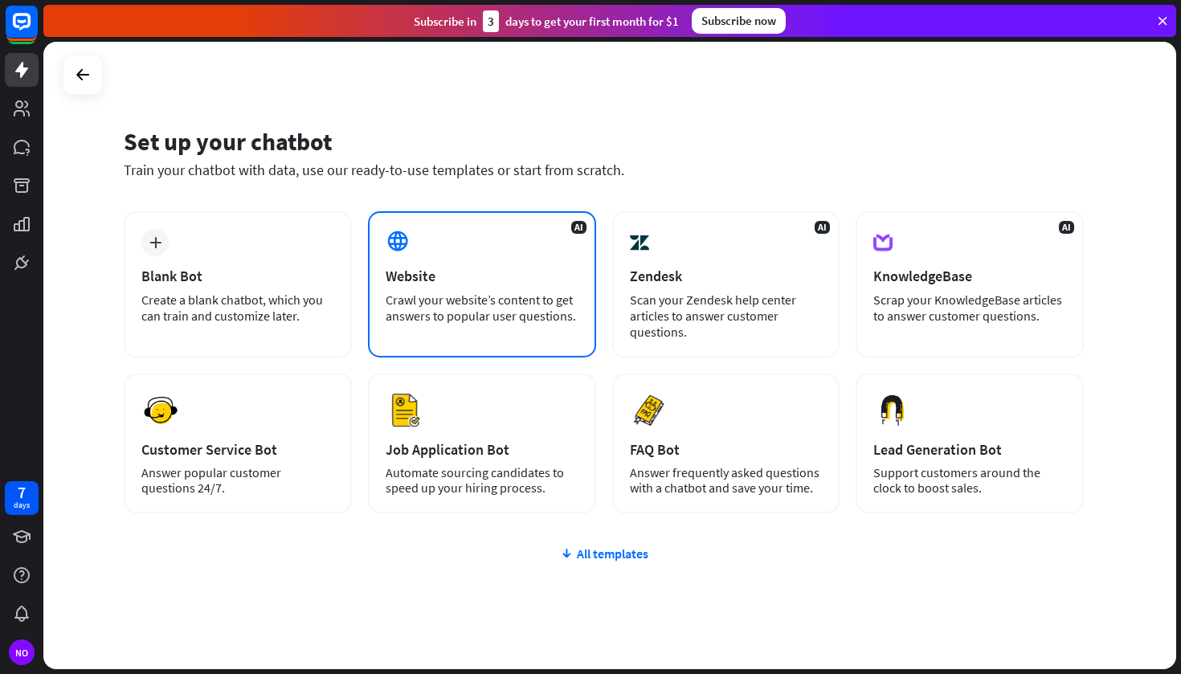
click at [526, 299] on div "Crawl your website’s content to get answers to popular user questions." at bounding box center [482, 308] width 193 height 32
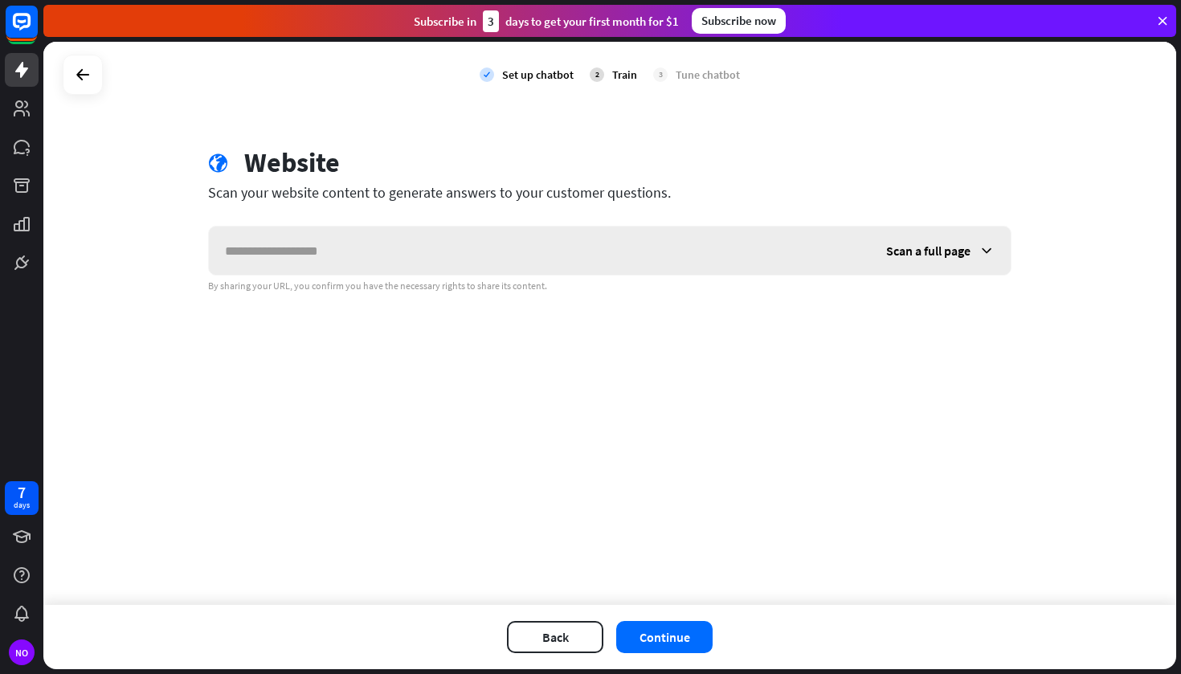
click at [930, 243] on span "Scan a full page" at bounding box center [928, 251] width 84 height 16
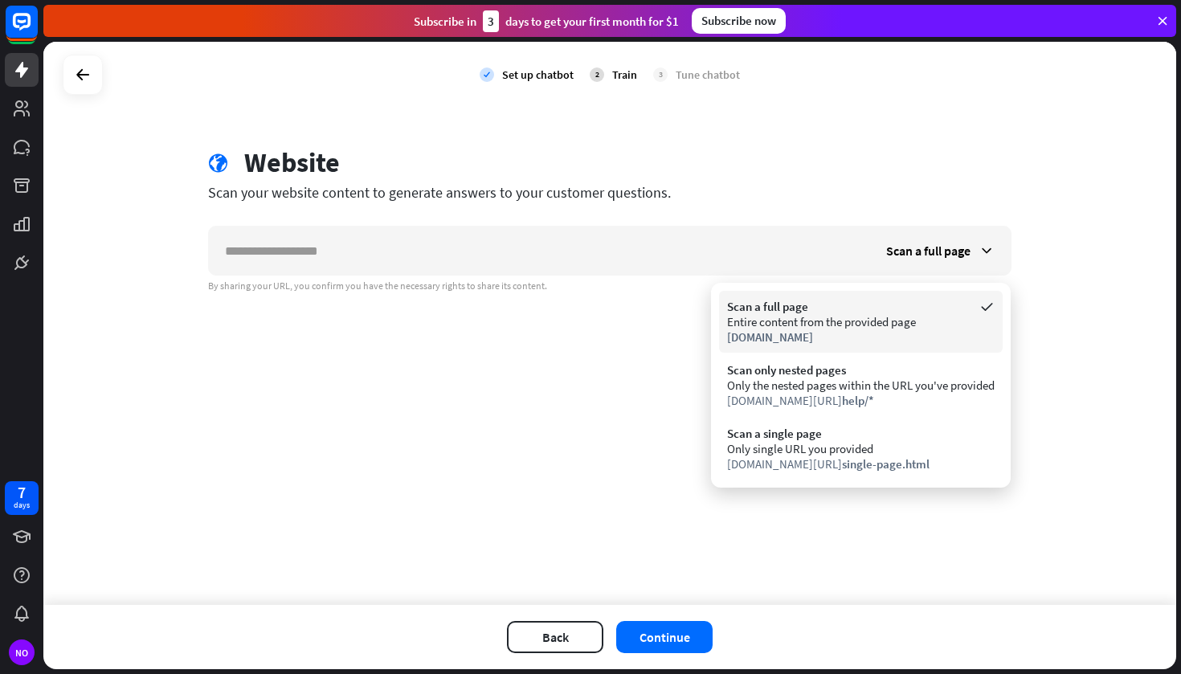
click at [802, 300] on div "Scan a full page" at bounding box center [861, 306] width 268 height 15
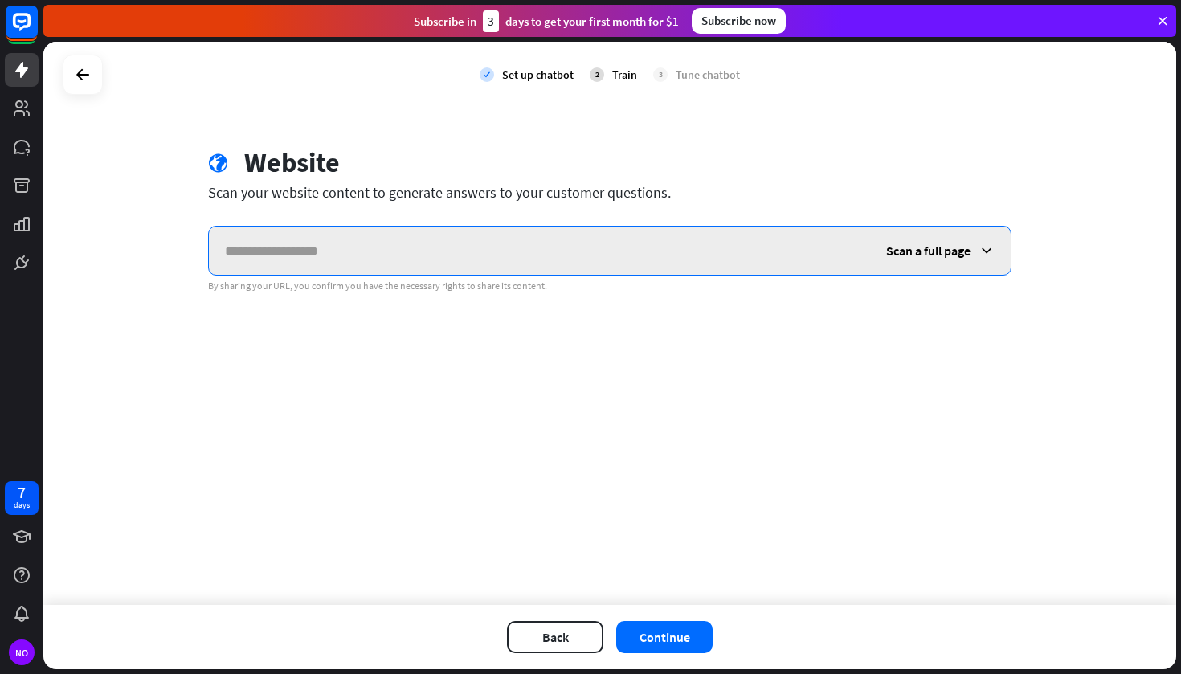
click at [431, 238] on input "text" at bounding box center [539, 251] width 661 height 48
paste input "**********"
type input "**********"
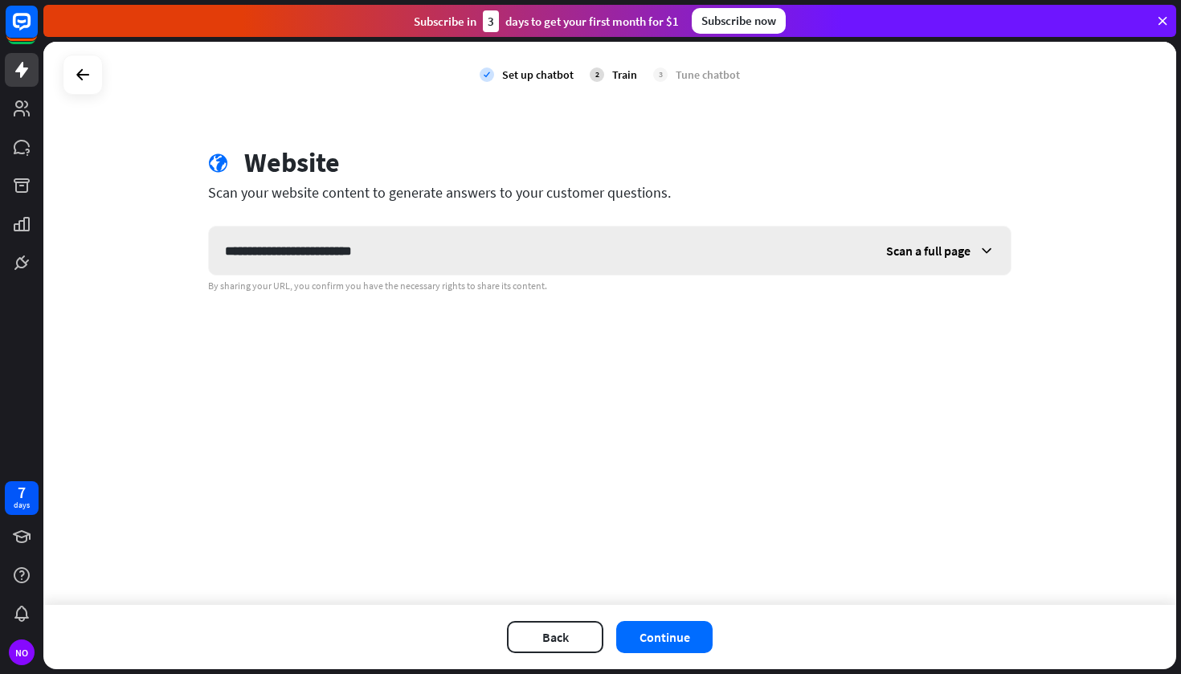
click at [965, 239] on div "Scan a full page" at bounding box center [940, 251] width 141 height 48
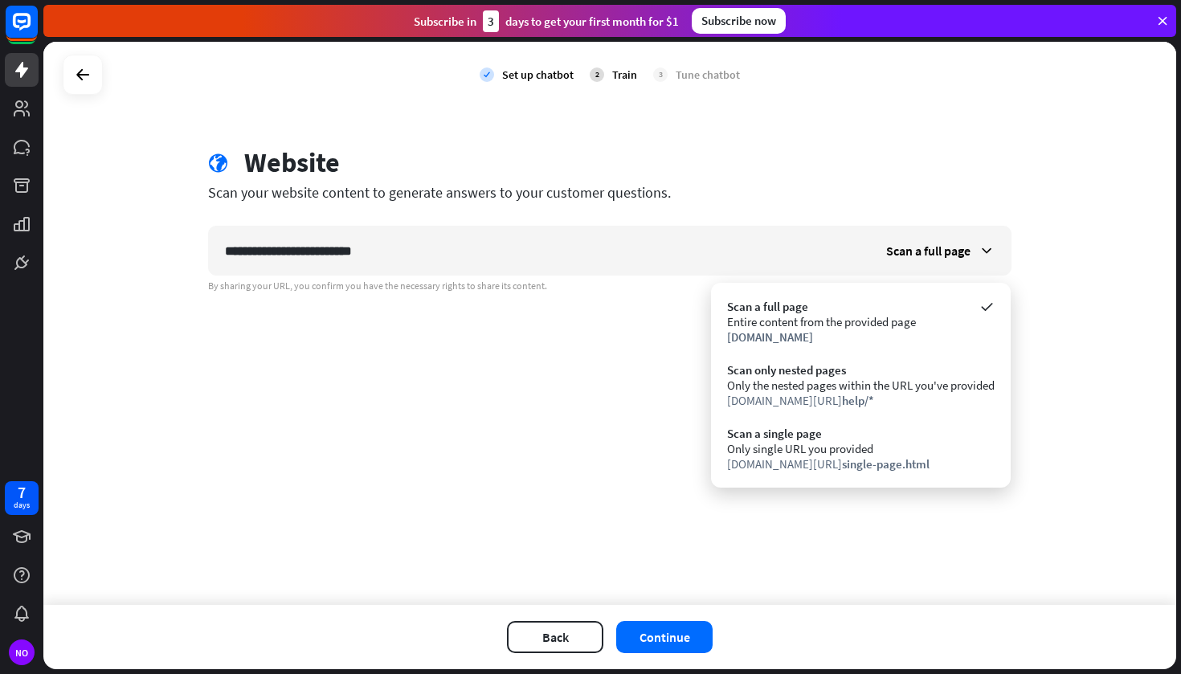
click at [877, 539] on div "**********" at bounding box center [609, 323] width 1133 height 563
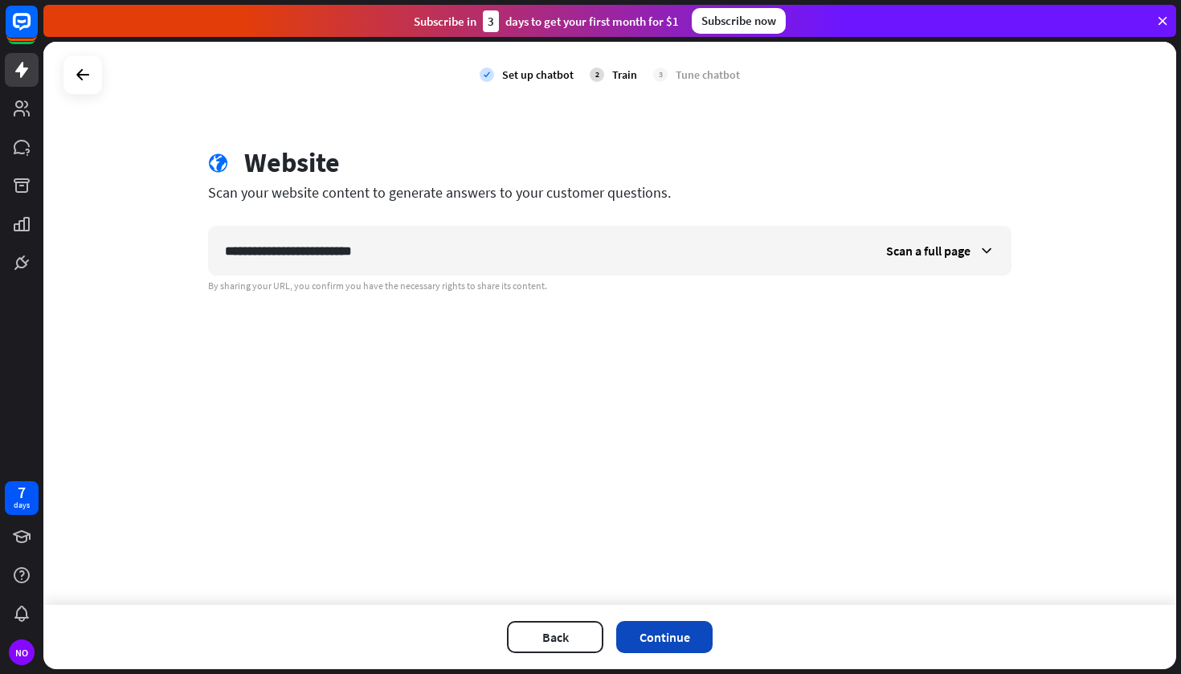
click at [684, 627] on button "Continue" at bounding box center [664, 637] width 96 height 32
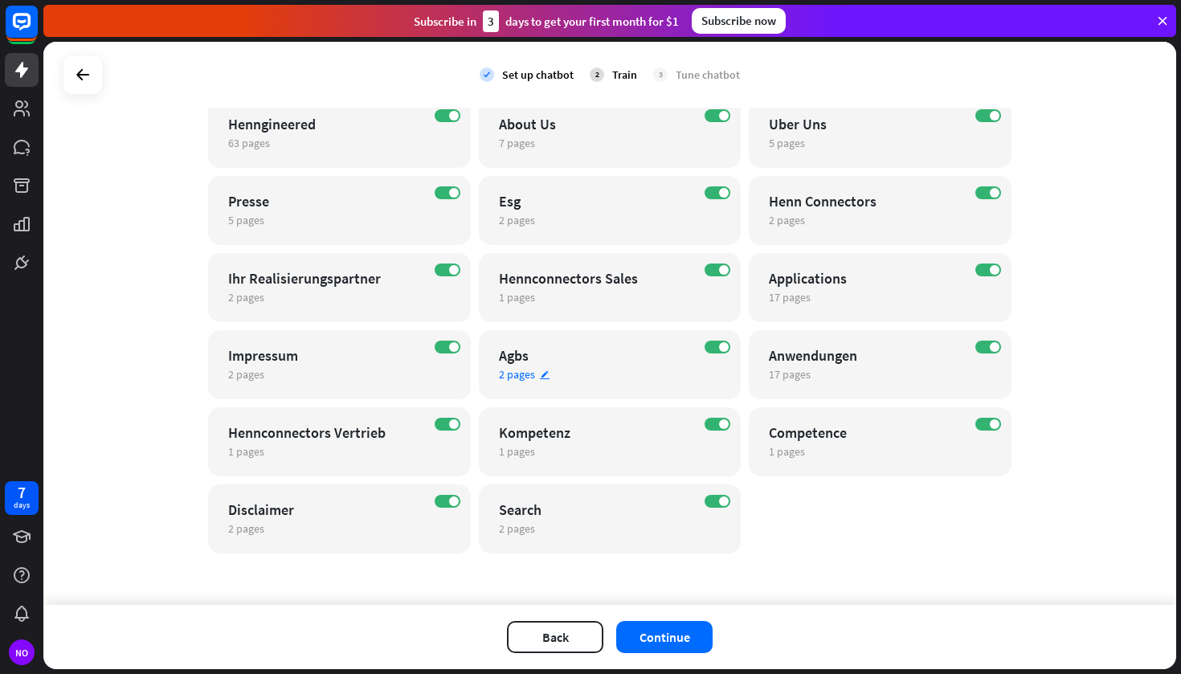
scroll to position [308, 0]
click at [666, 636] on button "Continue" at bounding box center [664, 637] width 96 height 32
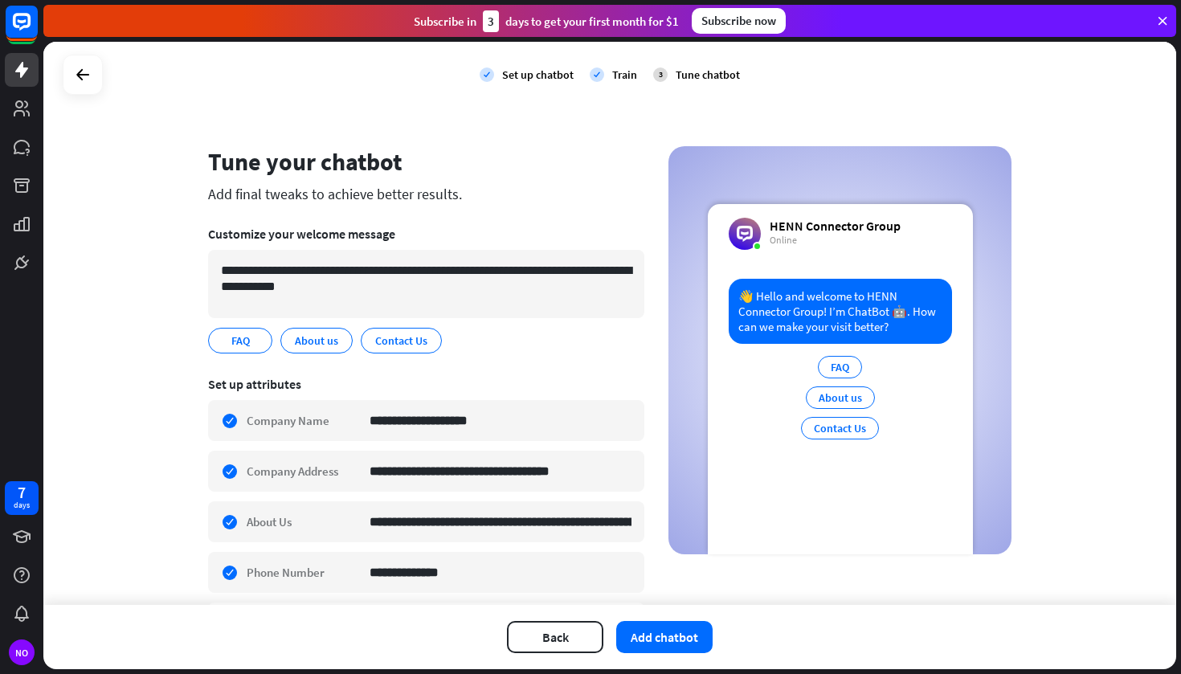
scroll to position [0, 0]
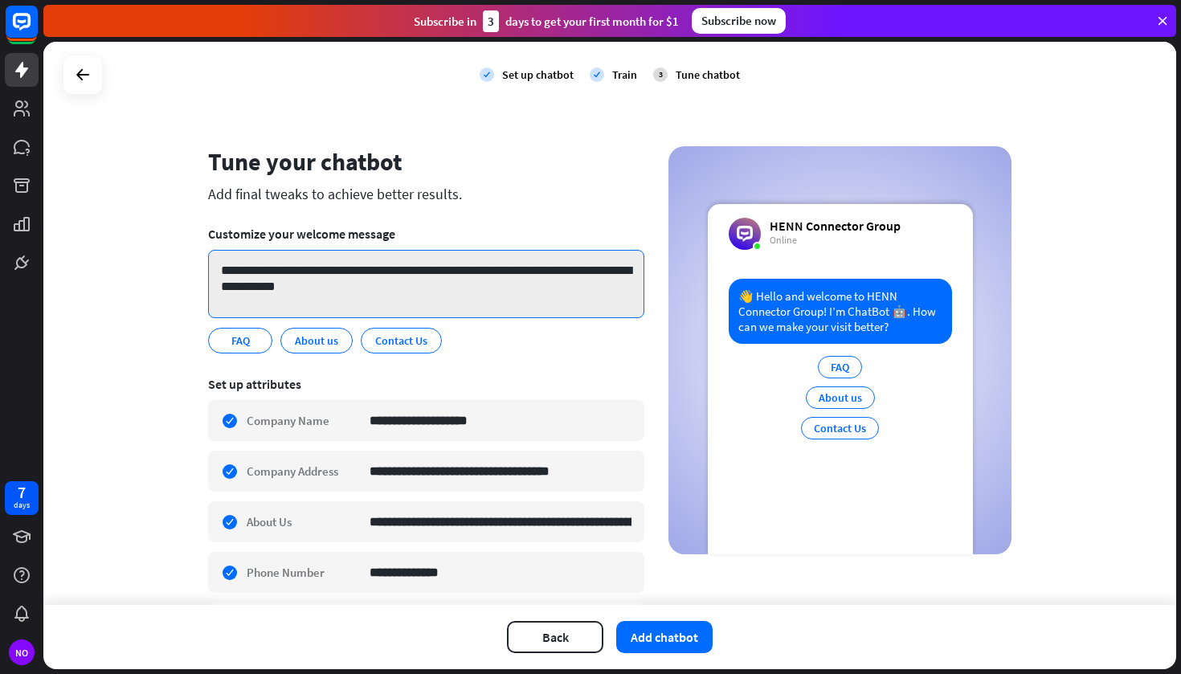
click at [370, 292] on textarea "**********" at bounding box center [426, 284] width 436 height 68
click at [239, 270] on textarea "**********" at bounding box center [426, 284] width 436 height 68
click at [463, 286] on textarea "**********" at bounding box center [426, 284] width 436 height 68
click at [535, 274] on textarea "**********" at bounding box center [426, 284] width 436 height 68
drag, startPoint x: 544, startPoint y: 274, endPoint x: 456, endPoint y: 272, distance: 87.6
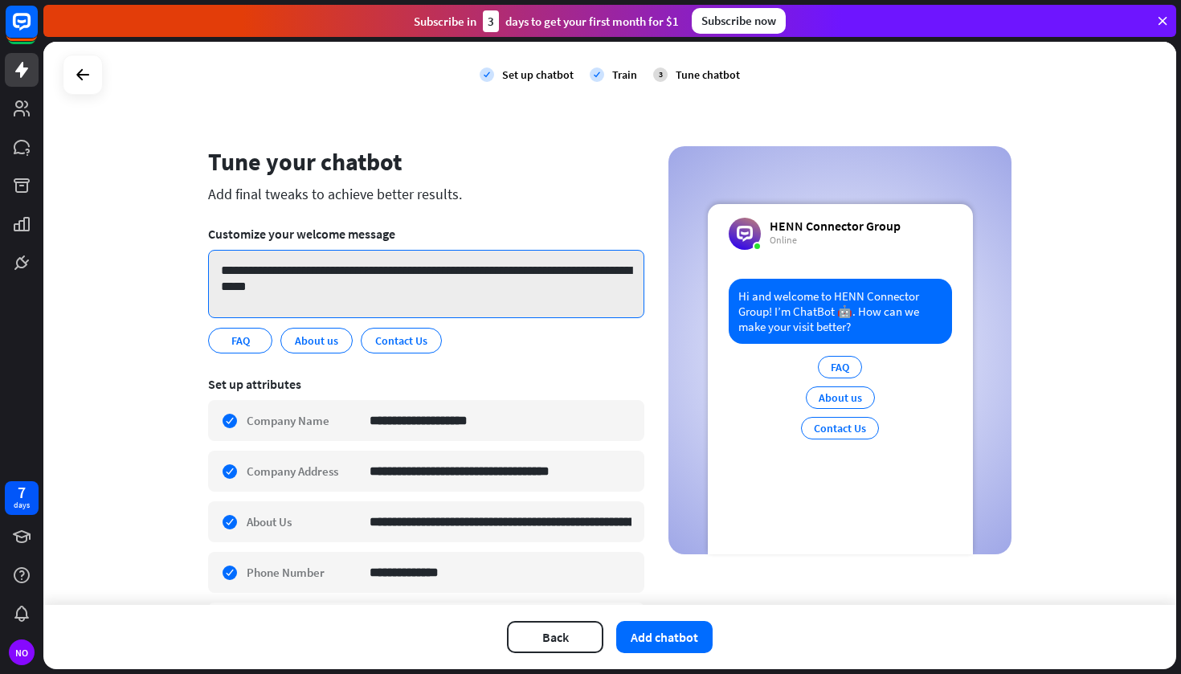
click at [456, 272] on textarea "**********" at bounding box center [426, 284] width 436 height 68
click at [550, 293] on textarea "**********" at bounding box center [426, 284] width 436 height 68
drag, startPoint x: 528, startPoint y: 288, endPoint x: 509, endPoint y: 272, distance: 24.6
click at [509, 272] on textarea "**********" at bounding box center [426, 284] width 436 height 68
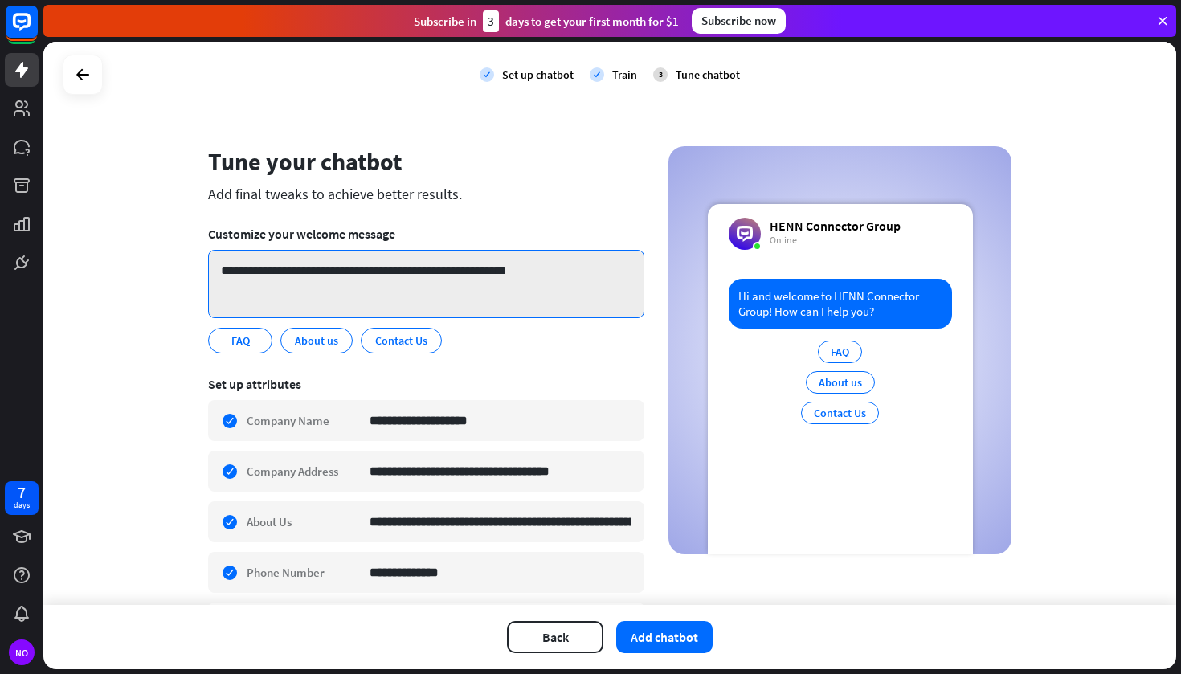
type textarea "**********"
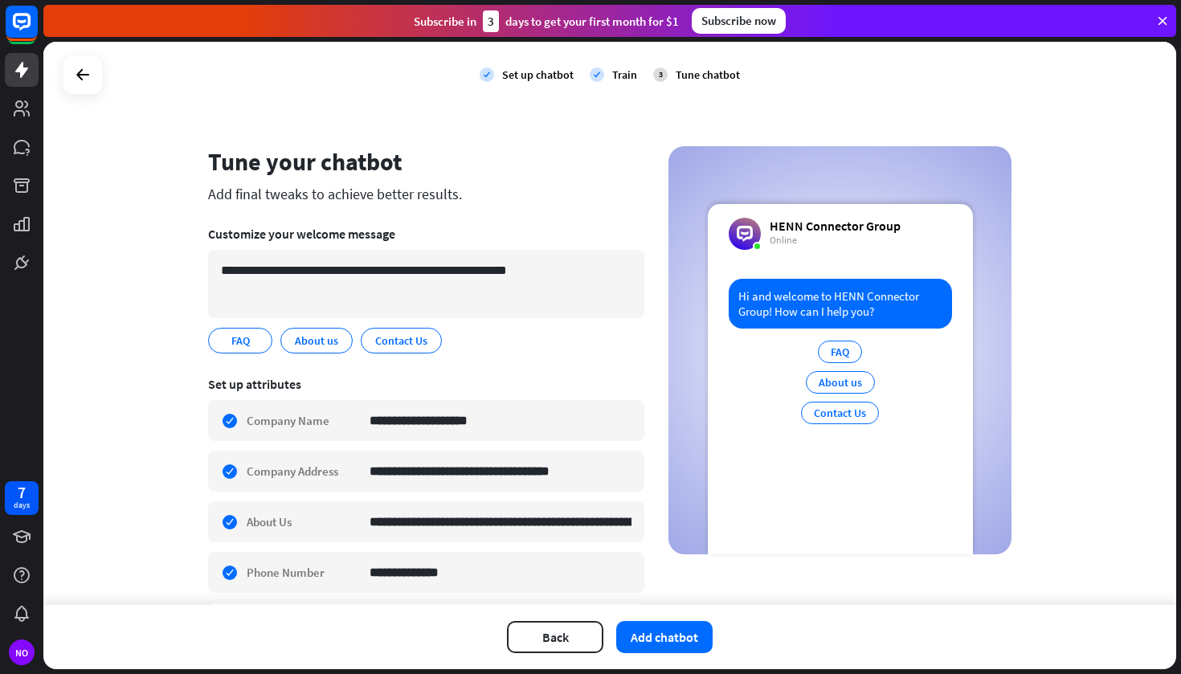
click at [533, 335] on div "FAQ edit About us edit Contact Us edit" at bounding box center [426, 341] width 436 height 26
click at [665, 647] on button "Add chatbot" at bounding box center [664, 637] width 96 height 32
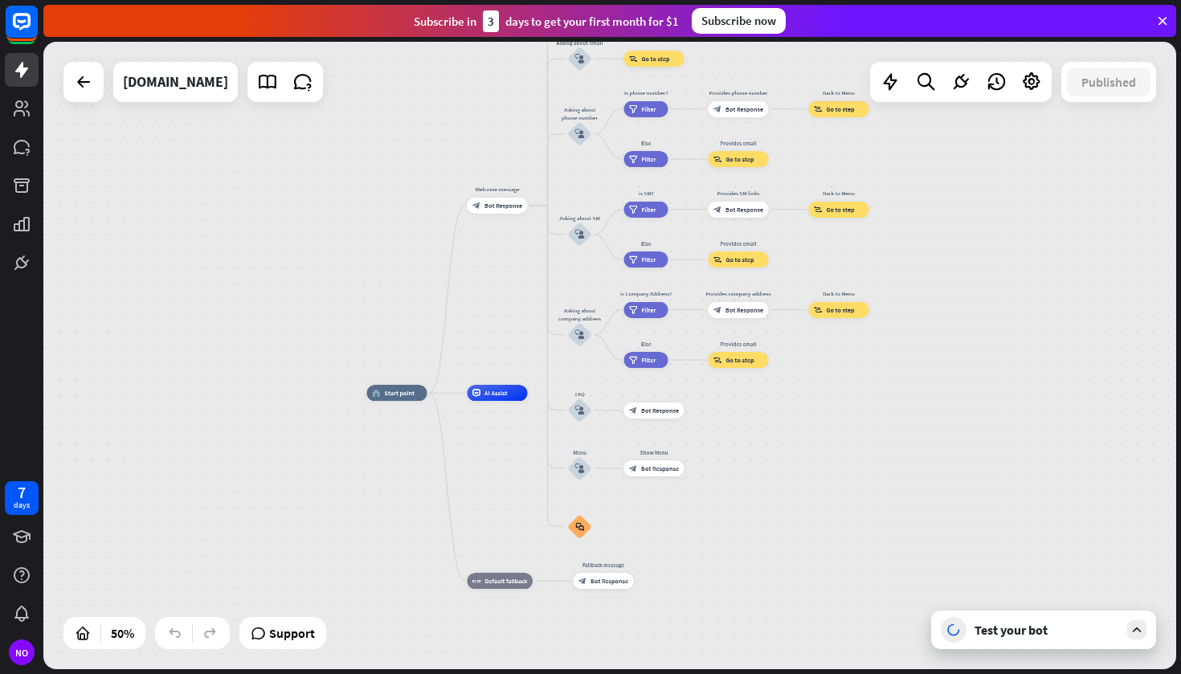
drag, startPoint x: 656, startPoint y: 331, endPoint x: 561, endPoint y: 381, distance: 107.8
click at [561, 381] on div "home_2 Start point Welcome message block_bot_response Bot Response About us blo…" at bounding box center [609, 356] width 1133 height 628
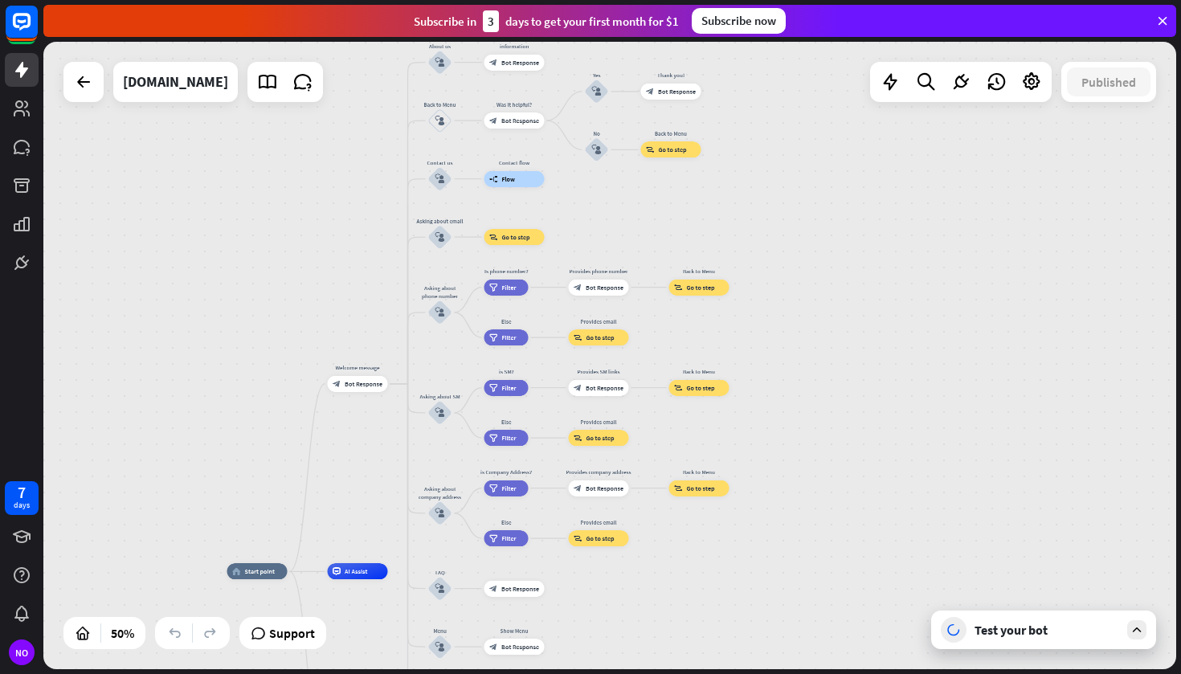
drag, startPoint x: 755, startPoint y: 476, endPoint x: 612, endPoint y: 649, distance: 224.9
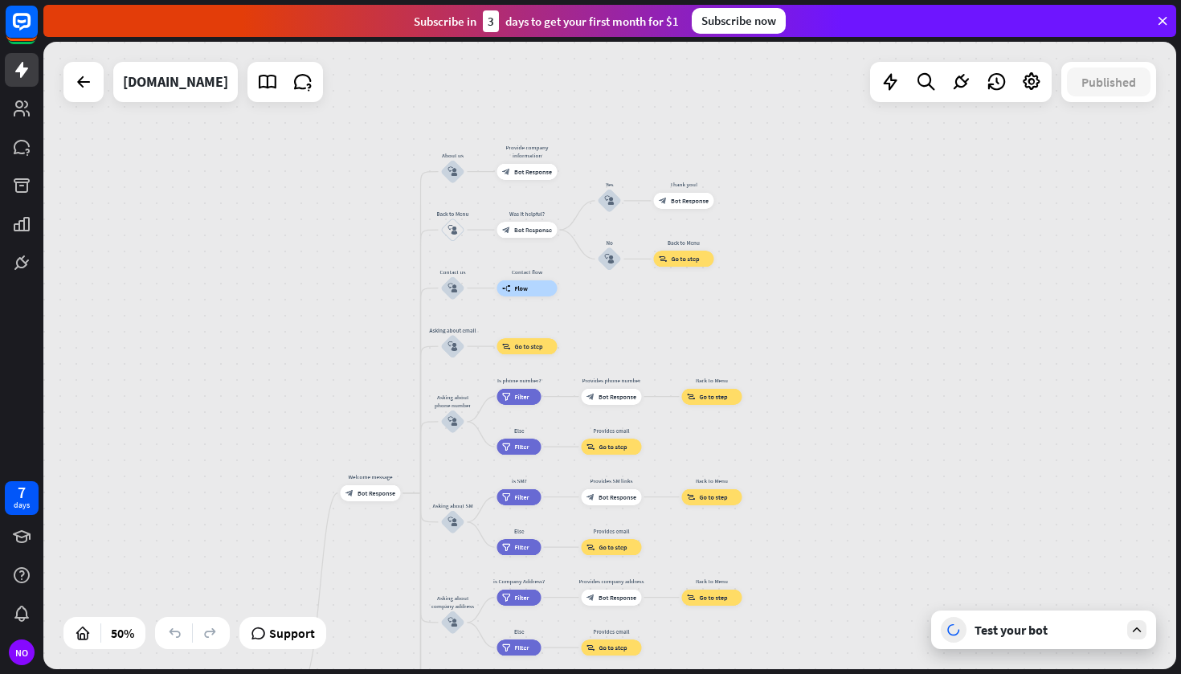
drag, startPoint x: 727, startPoint y: 313, endPoint x: 739, endPoint y: 430, distance: 117.1
click at [740, 430] on div "home_2 Start point Welcome message block_bot_response Bot Response About us blo…" at bounding box center [609, 356] width 1133 height 628
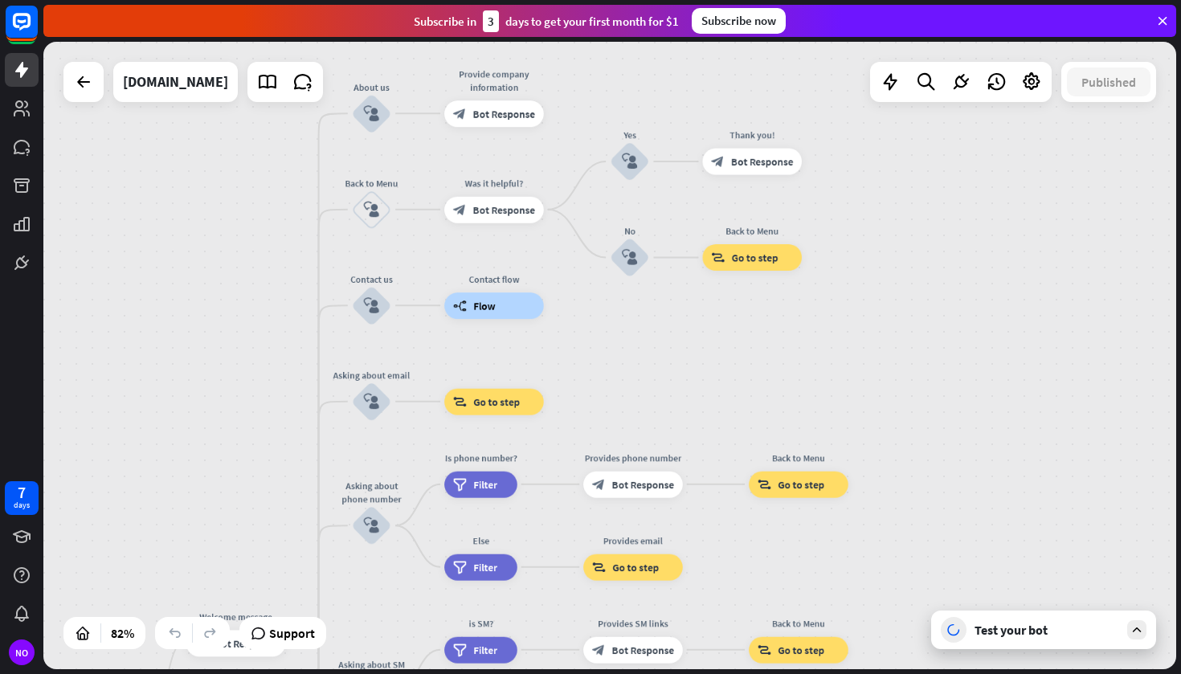
drag, startPoint x: 620, startPoint y: 322, endPoint x: 648, endPoint y: 358, distance: 45.8
click at [650, 358] on div "home_2 Start point Welcome message block_bot_response Bot Response About us blo…" at bounding box center [609, 356] width 1133 height 628
click at [477, 306] on span "Flow" at bounding box center [483, 304] width 22 height 13
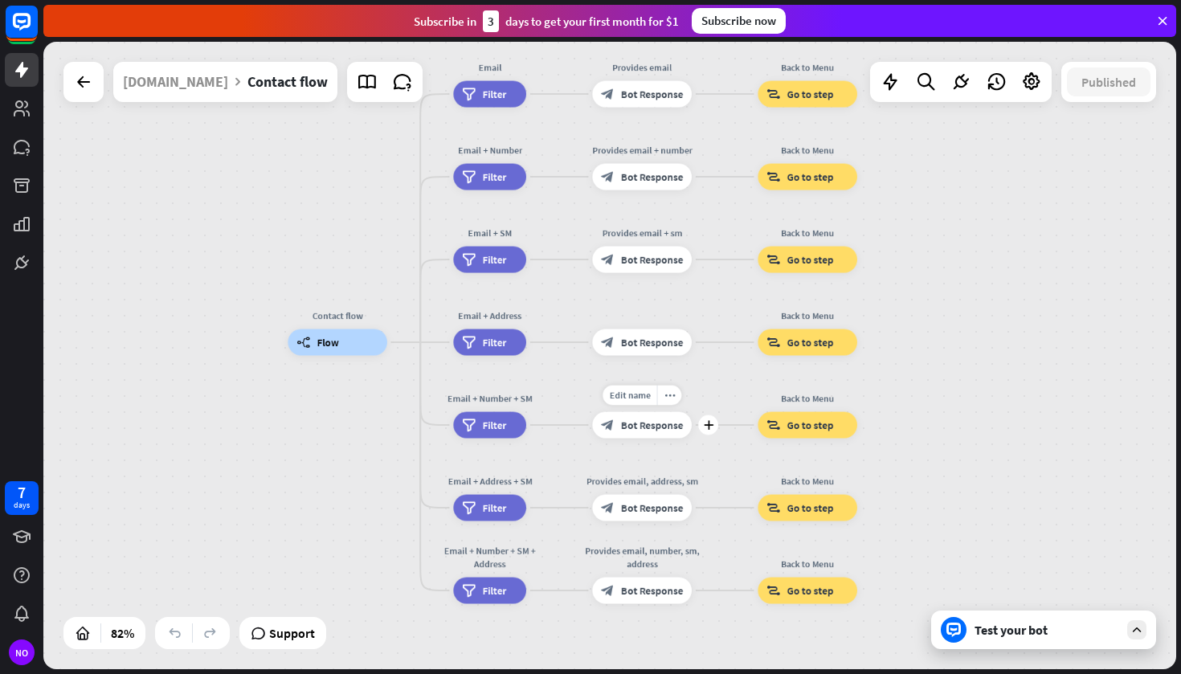
click at [671, 420] on span "Bot Response" at bounding box center [652, 425] width 62 height 13
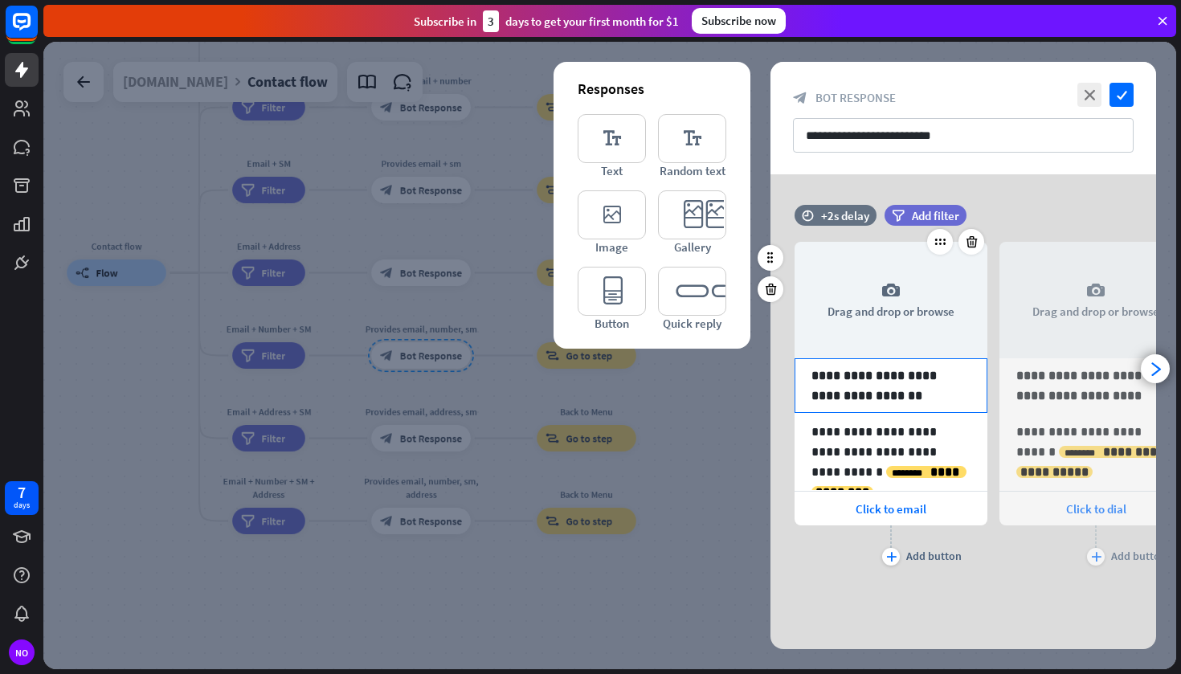
scroll to position [1, 0]
click at [674, 426] on div at bounding box center [609, 356] width 1133 height 628
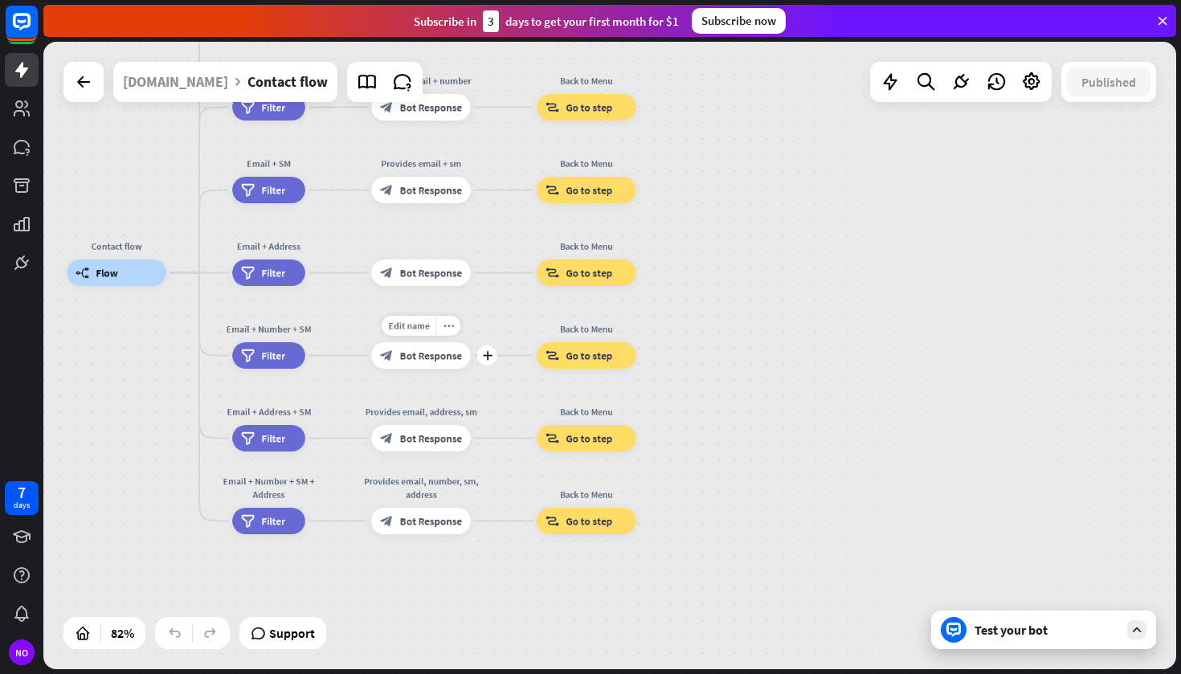
click at [1095, 623] on div "Test your bot" at bounding box center [1047, 630] width 145 height 16
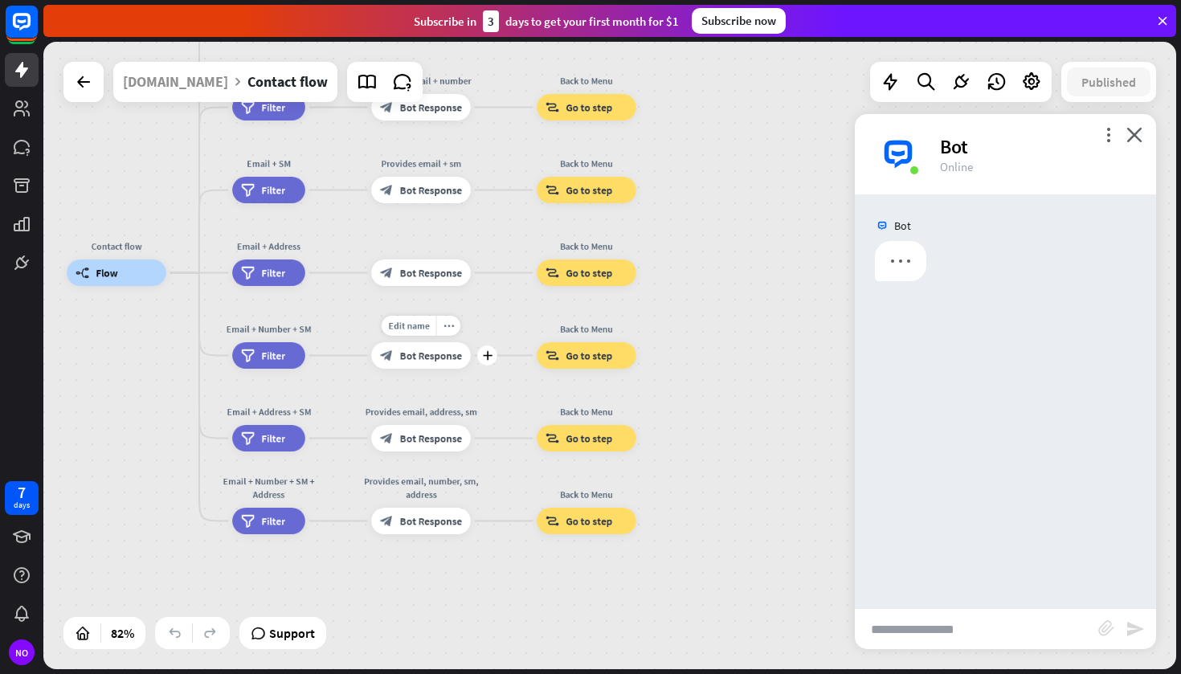
click at [1059, 615] on input "text" at bounding box center [976, 629] width 243 height 40
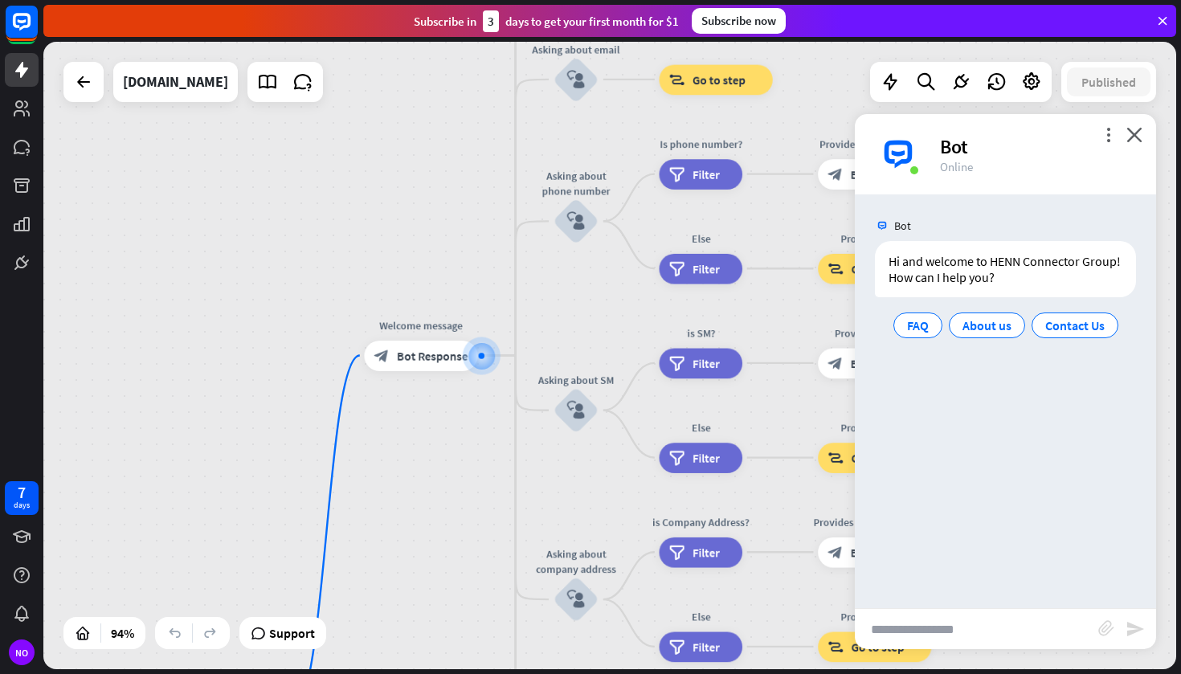
click at [1034, 634] on input "text" at bounding box center [976, 629] width 243 height 40
click at [994, 325] on span "About us" at bounding box center [987, 325] width 49 height 16
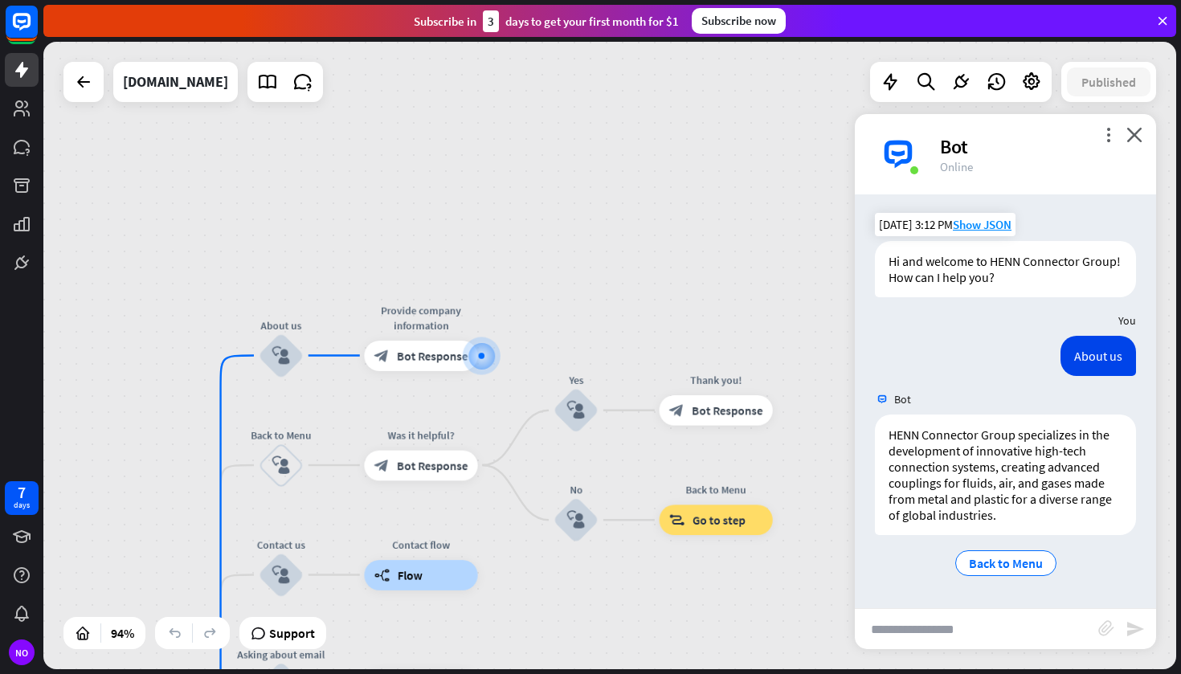
click at [993, 626] on input "text" at bounding box center [976, 629] width 243 height 40
type input "**********"
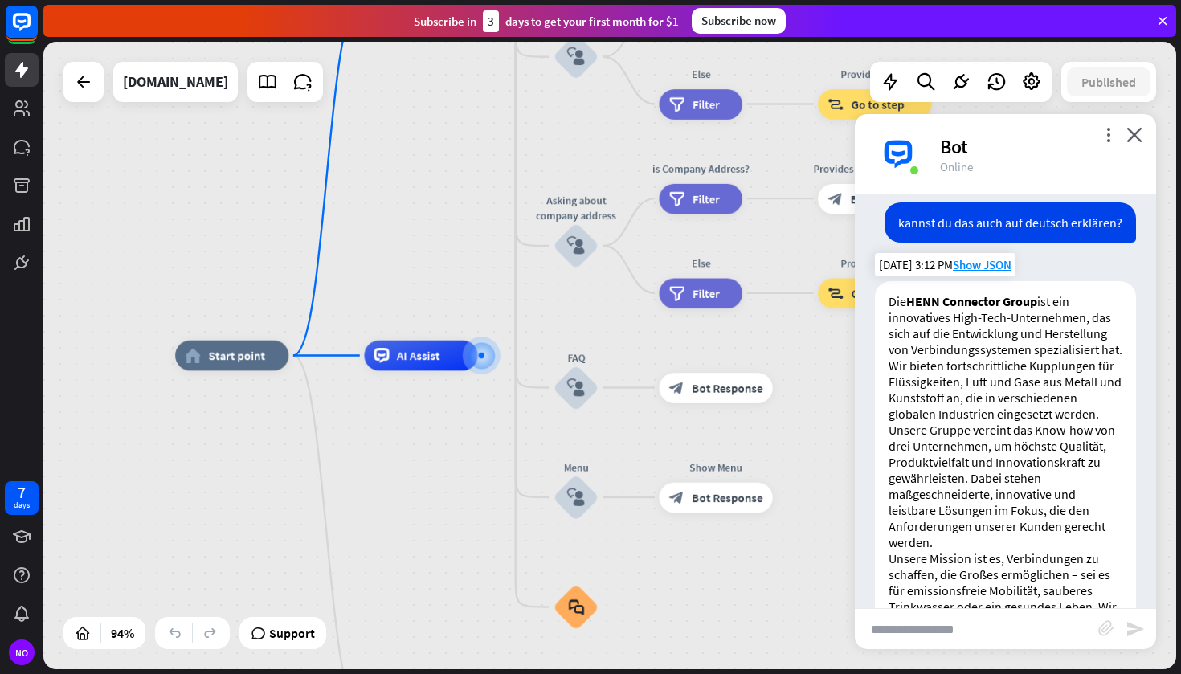
scroll to position [372, 0]
click at [1054, 562] on p "Unsere Mission ist es, Verbindungen zu schaffen, die Großes ermöglichen – sei e…" at bounding box center [1006, 630] width 234 height 161
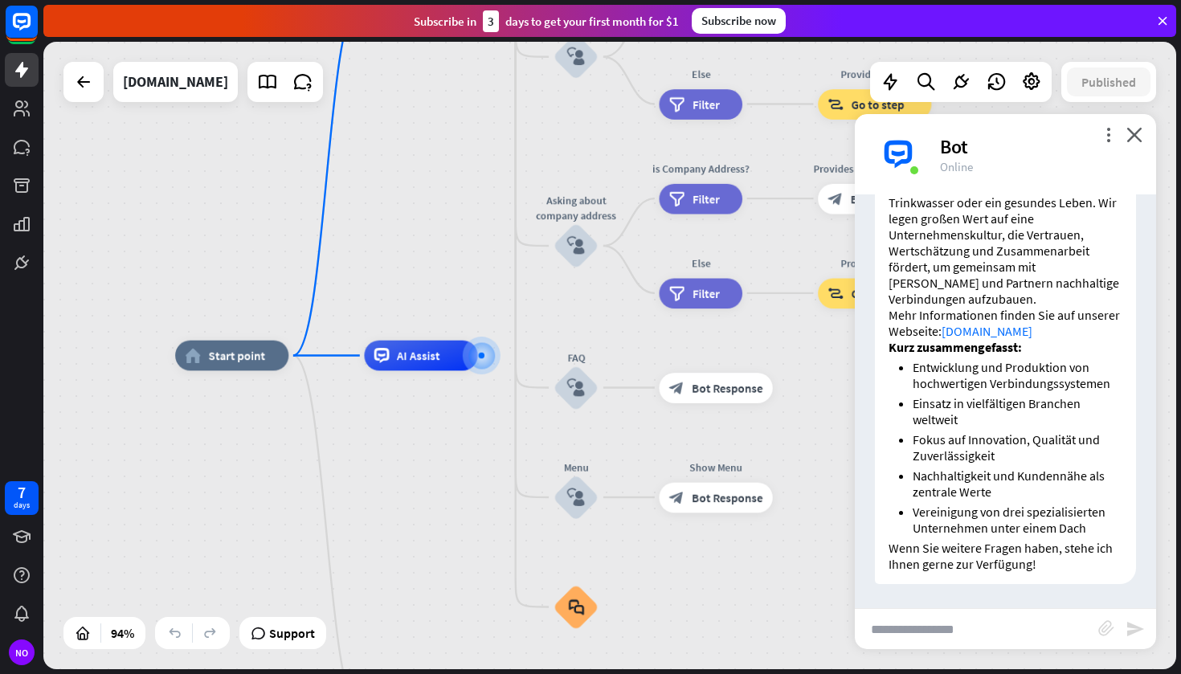
scroll to position [775, 0]
click at [938, 645] on input "text" at bounding box center [976, 629] width 243 height 40
type input "*"
type input "**********"
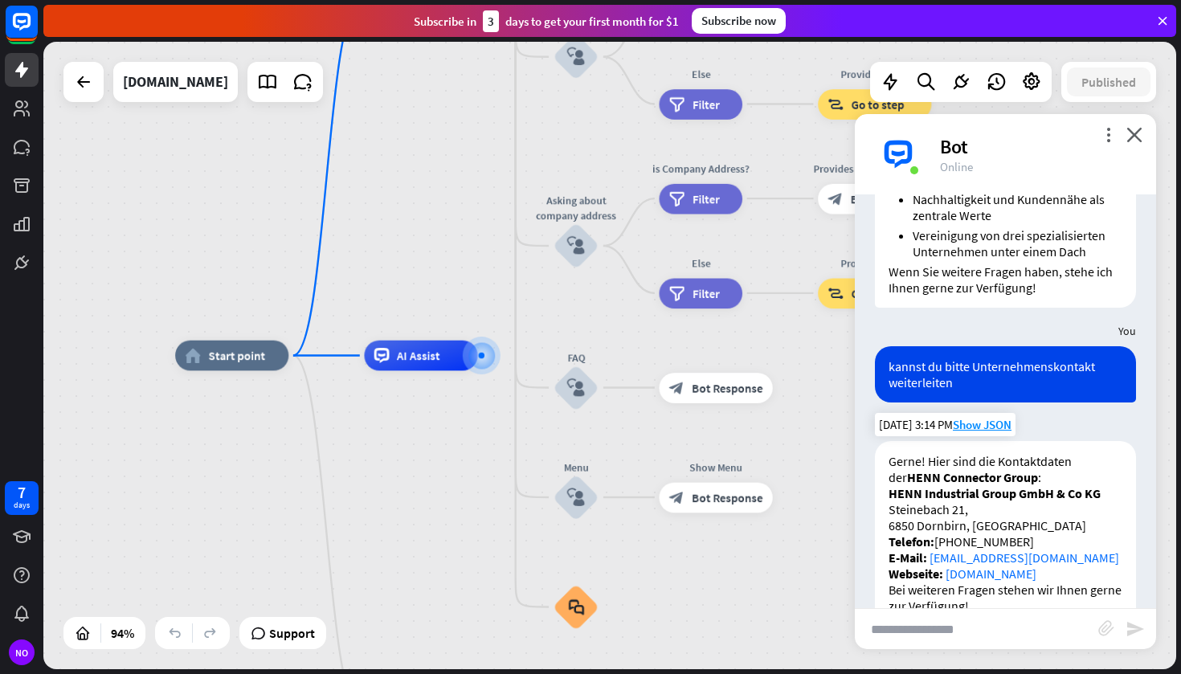
scroll to position [1094, 0]
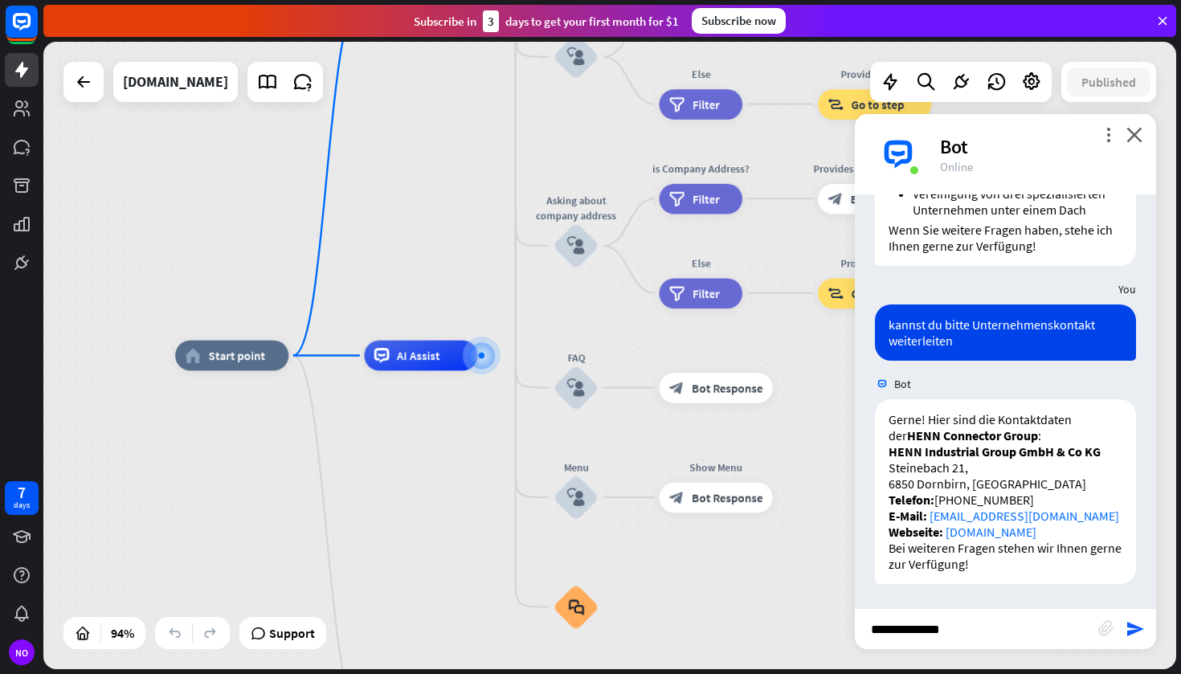
type input "**********"
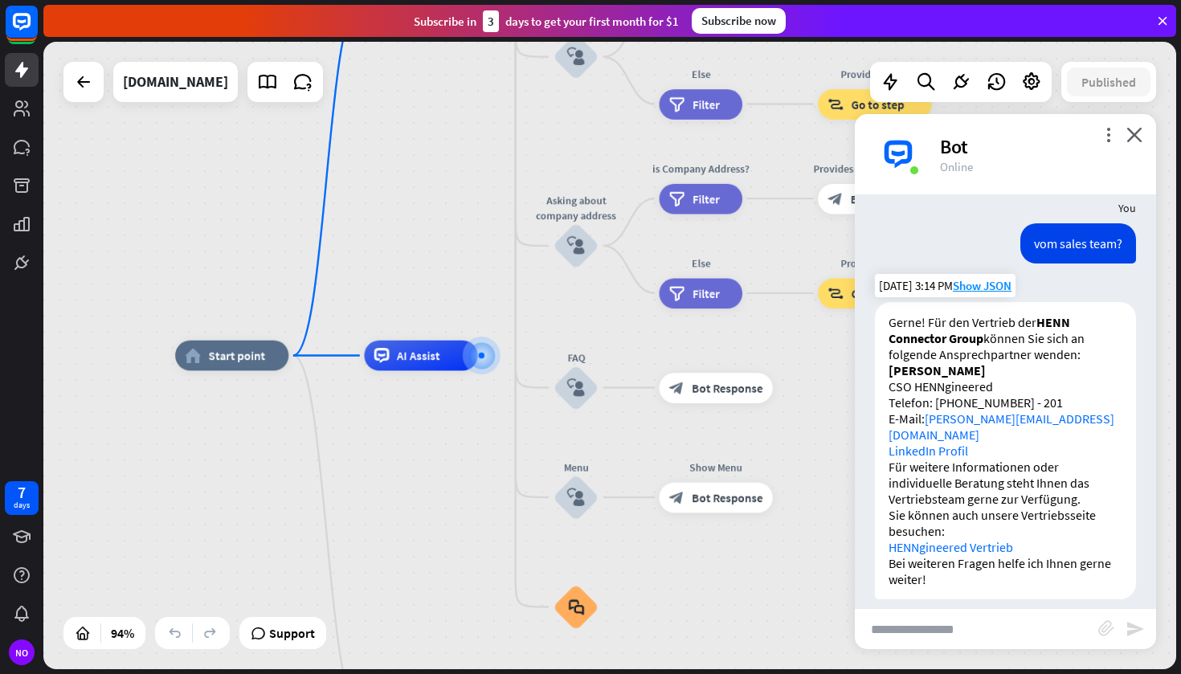
scroll to position [1492, 0]
click at [1004, 619] on input "text" at bounding box center [976, 629] width 243 height 40
type input "**********"
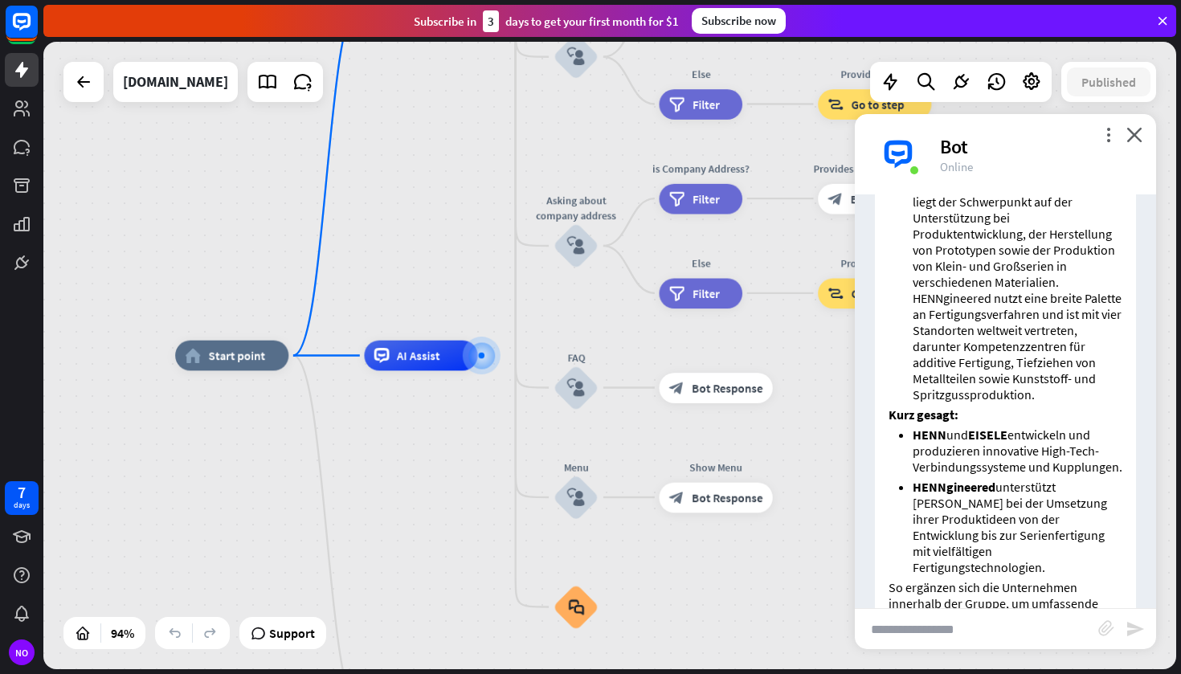
scroll to position [2556, 0]
type input "**********"
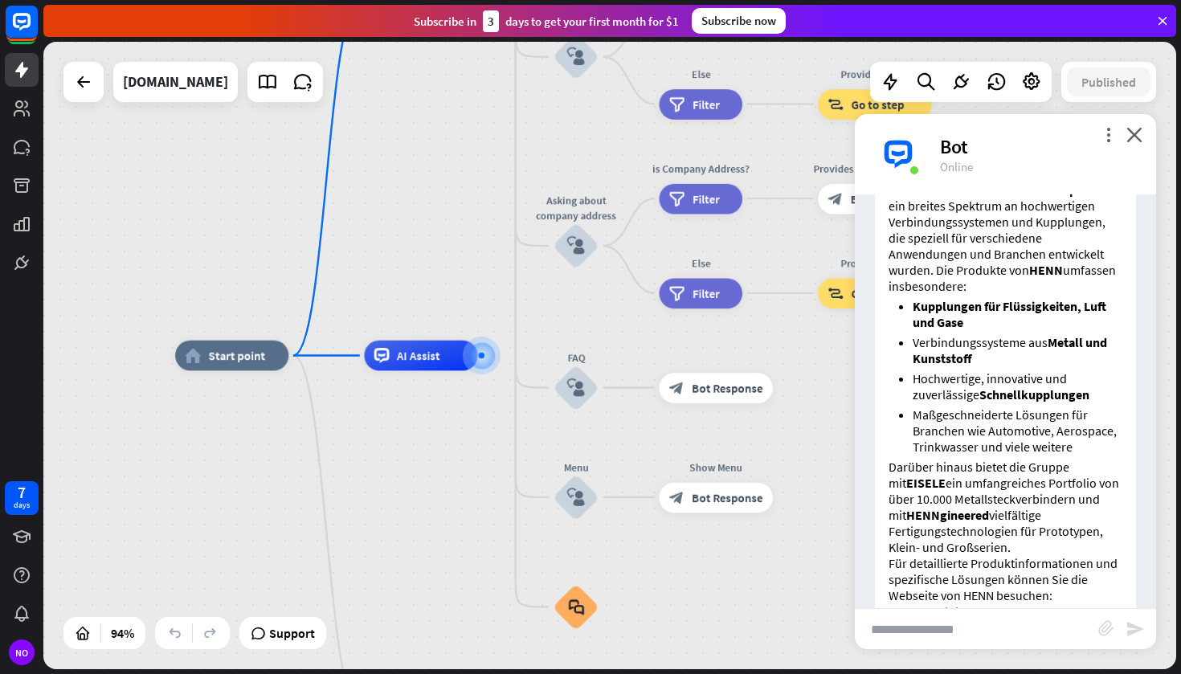
scroll to position [3237, 0]
click at [1032, 78] on icon at bounding box center [1031, 82] width 21 height 21
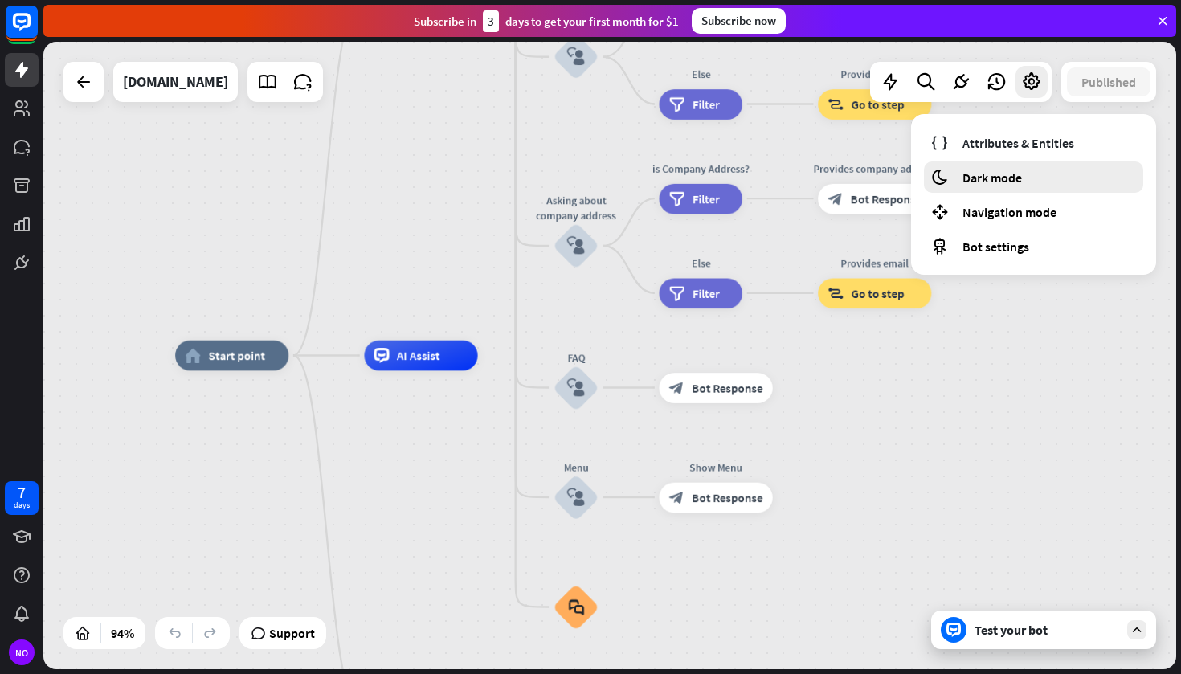
click at [1025, 178] on div "moon Dark mode" at bounding box center [1033, 177] width 219 height 31
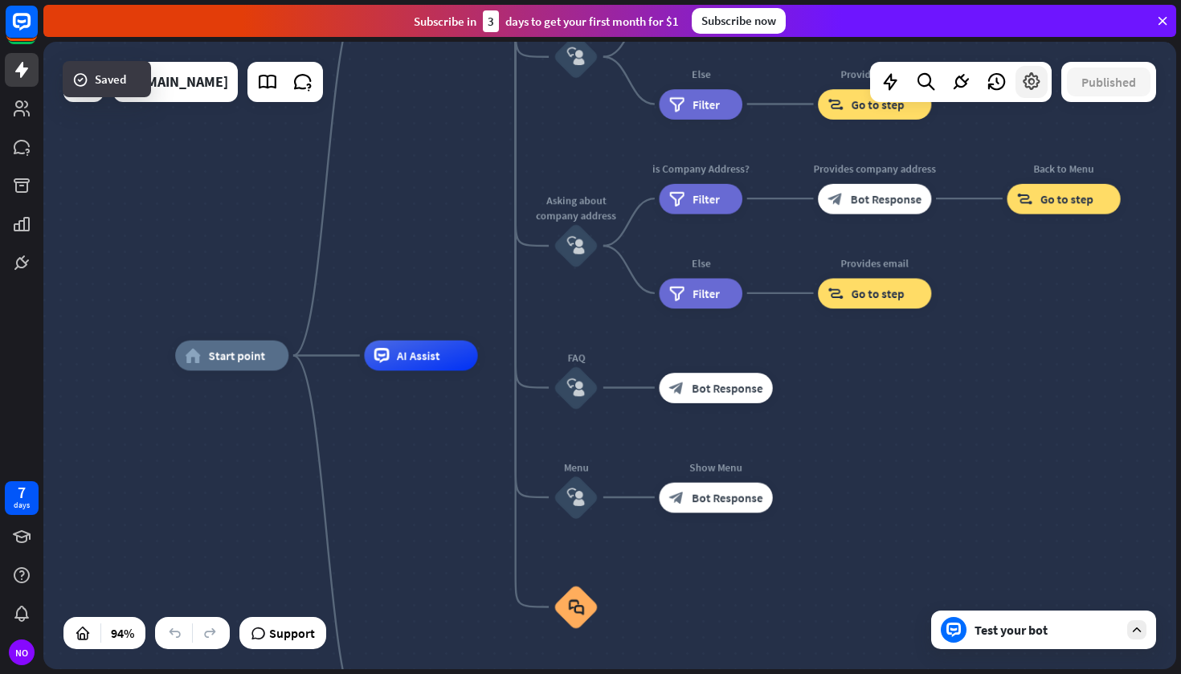
click at [1028, 90] on icon at bounding box center [1031, 82] width 21 height 21
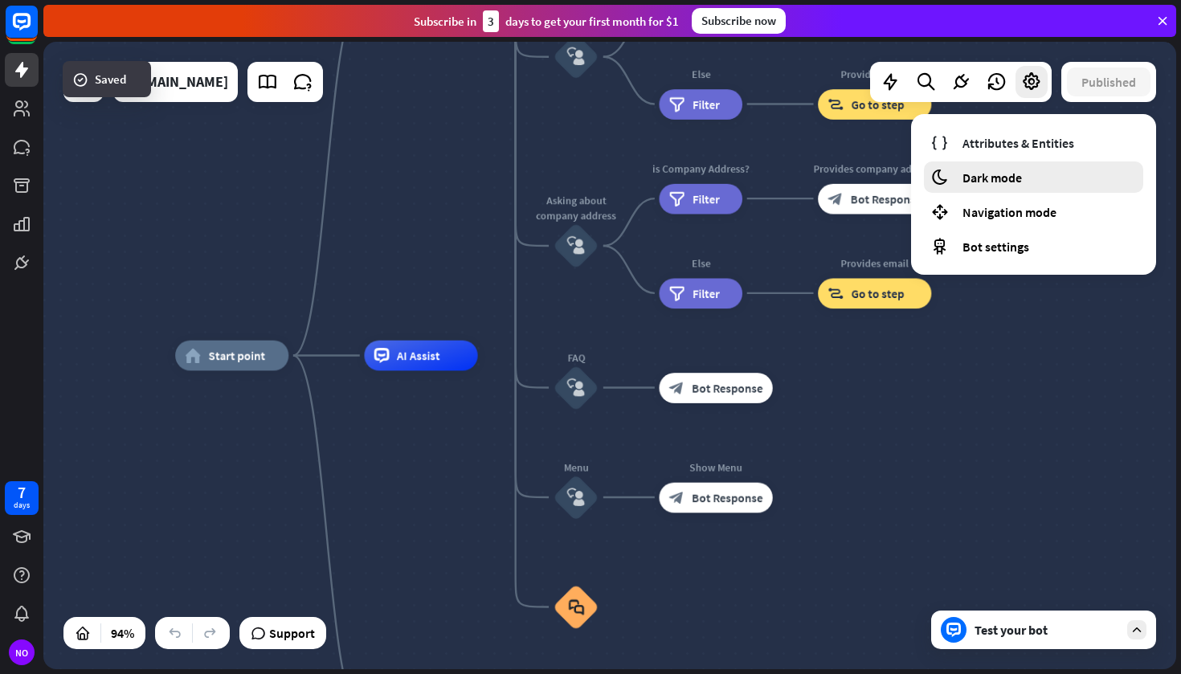
click at [1007, 173] on span "Dark mode" at bounding box center [992, 178] width 59 height 16
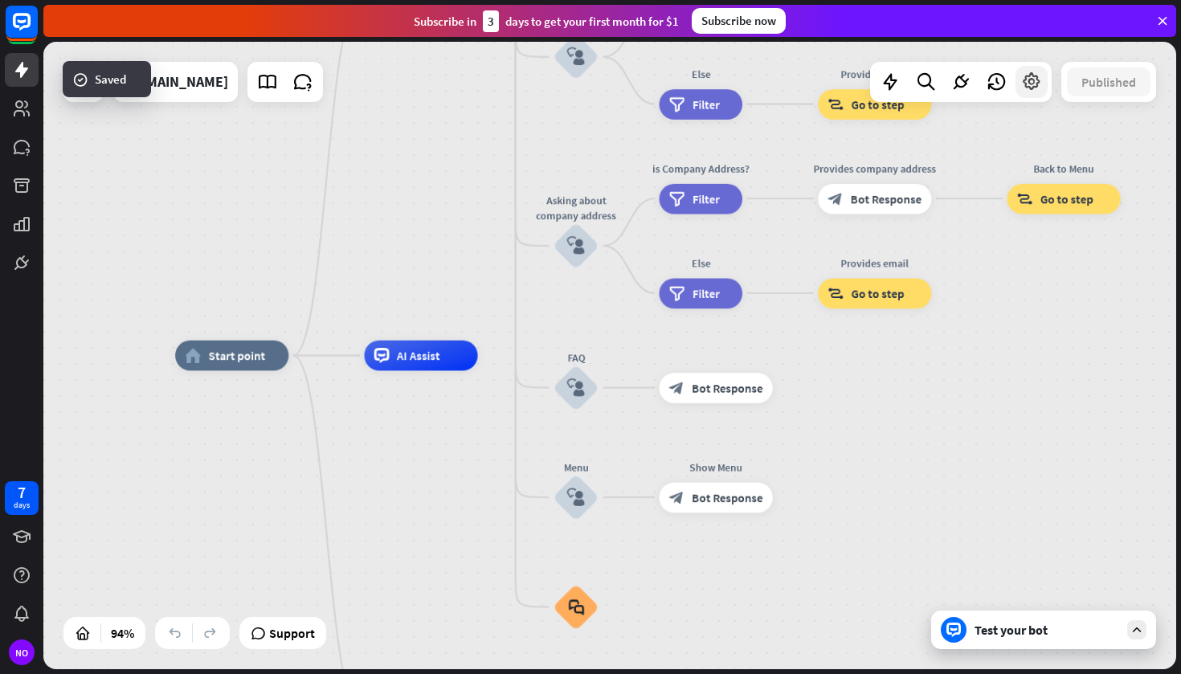
click at [1027, 96] on div at bounding box center [1032, 82] width 32 height 32
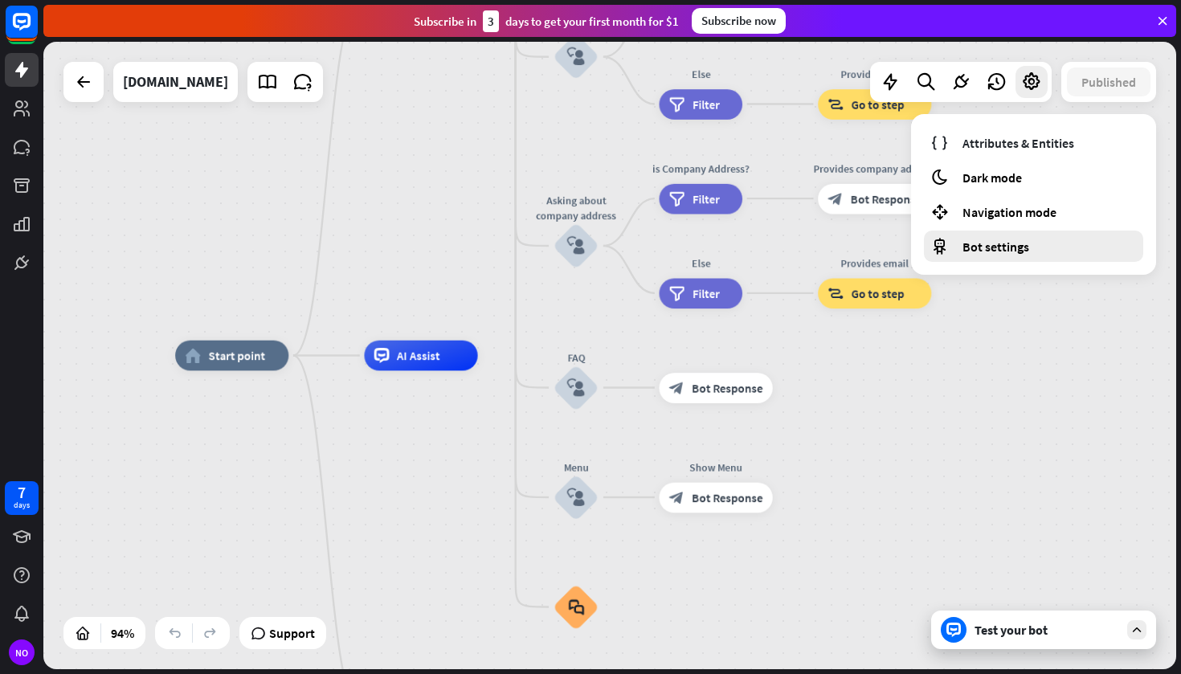
click at [1019, 252] on span "Bot settings" at bounding box center [996, 247] width 67 height 16
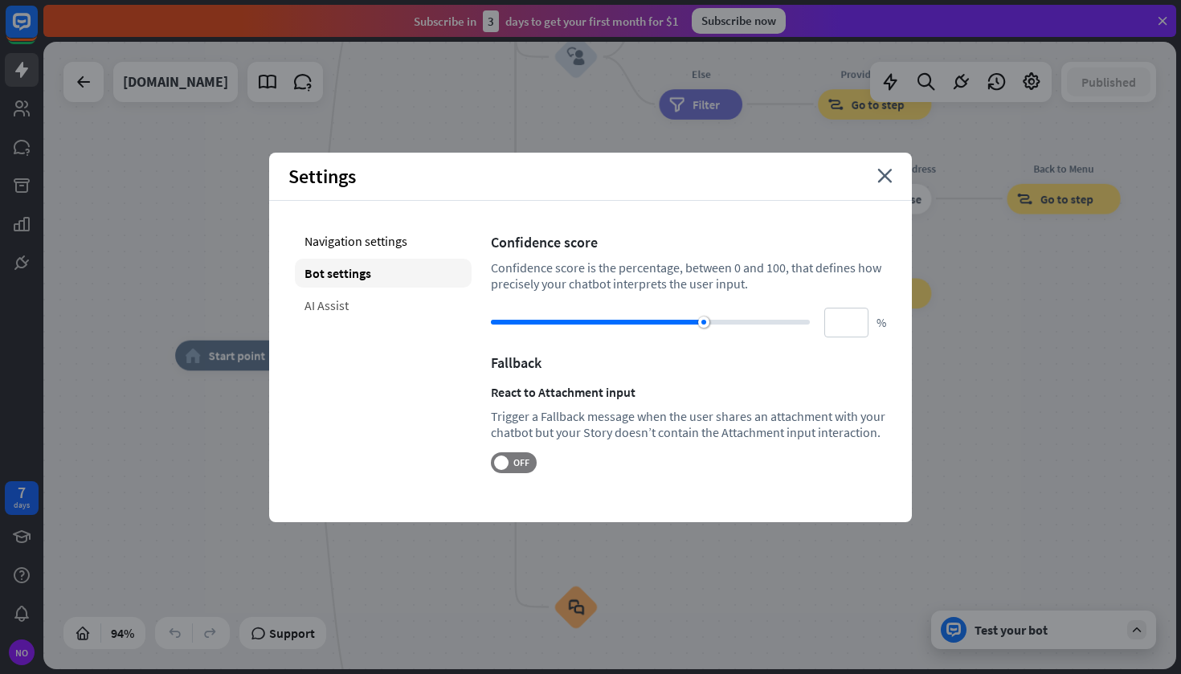
click at [348, 302] on div "AI Assist" at bounding box center [383, 305] width 177 height 29
type input "**"
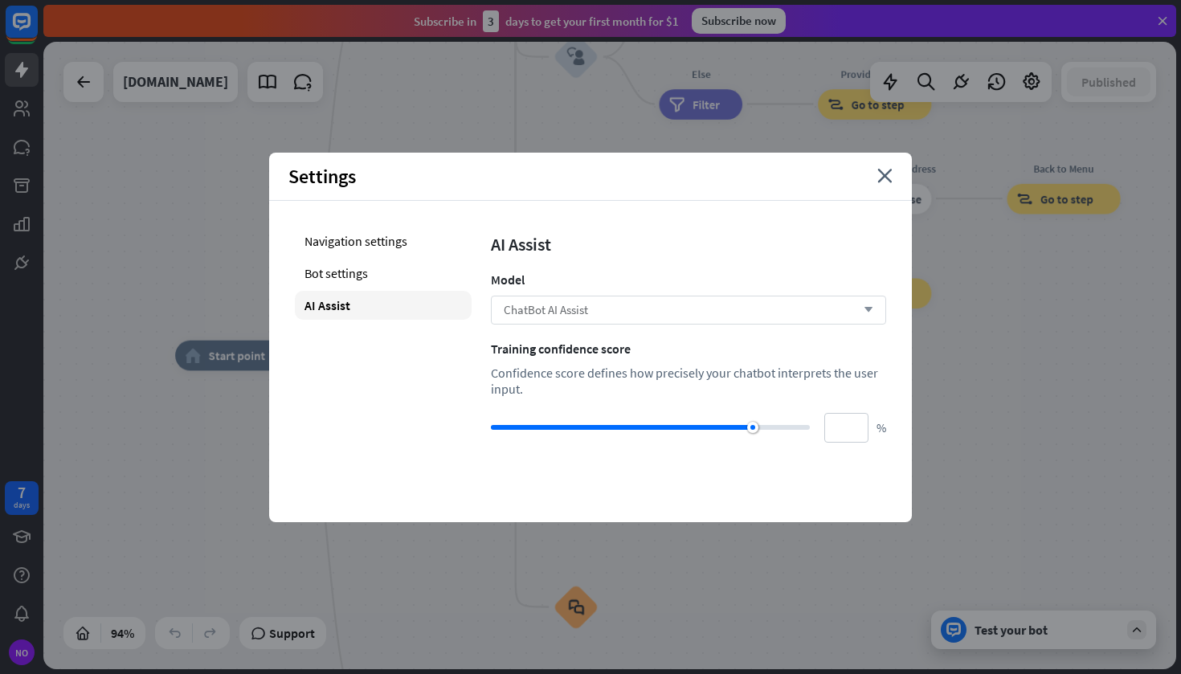
click at [542, 299] on div "ChatBot AI Assist arrow_down" at bounding box center [688, 310] width 395 height 29
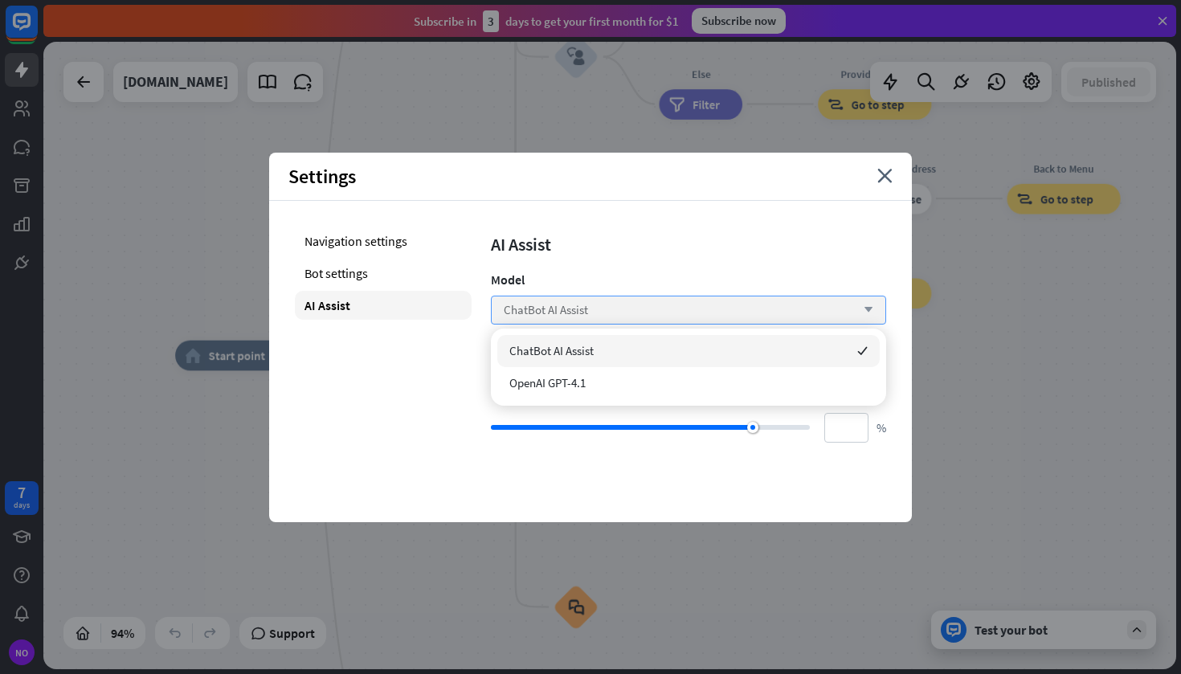
click at [564, 309] on span "ChatBot AI Assist" at bounding box center [546, 309] width 84 height 15
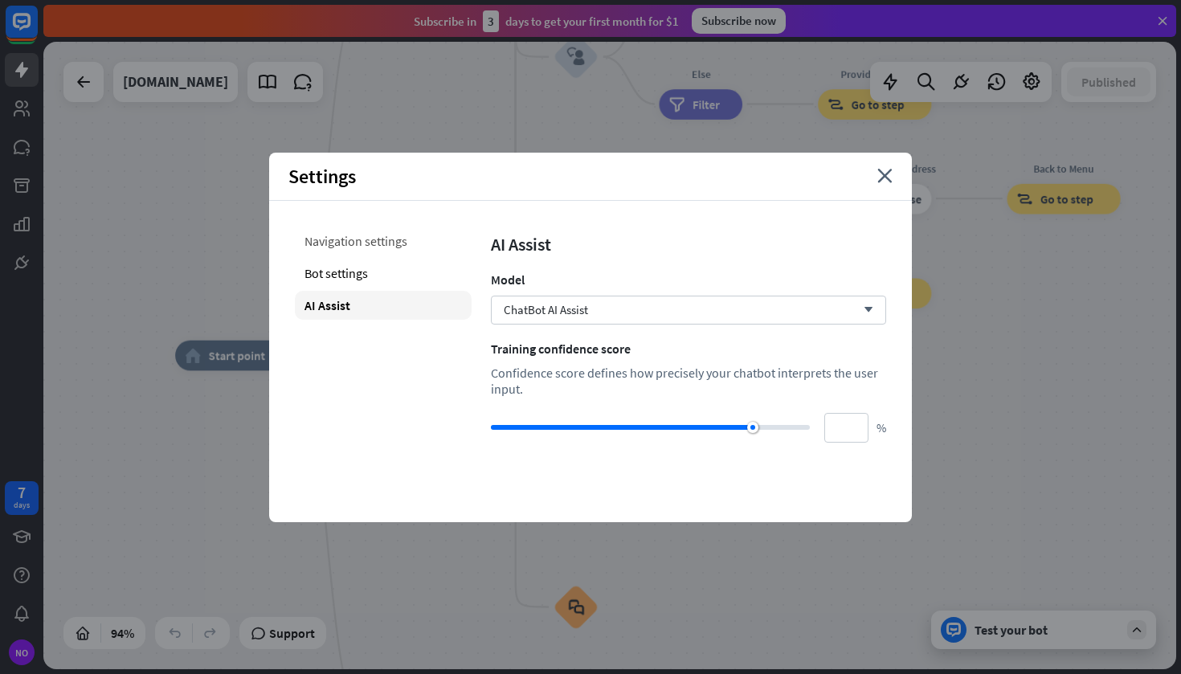
click at [322, 240] on div "Navigation settings" at bounding box center [383, 241] width 177 height 29
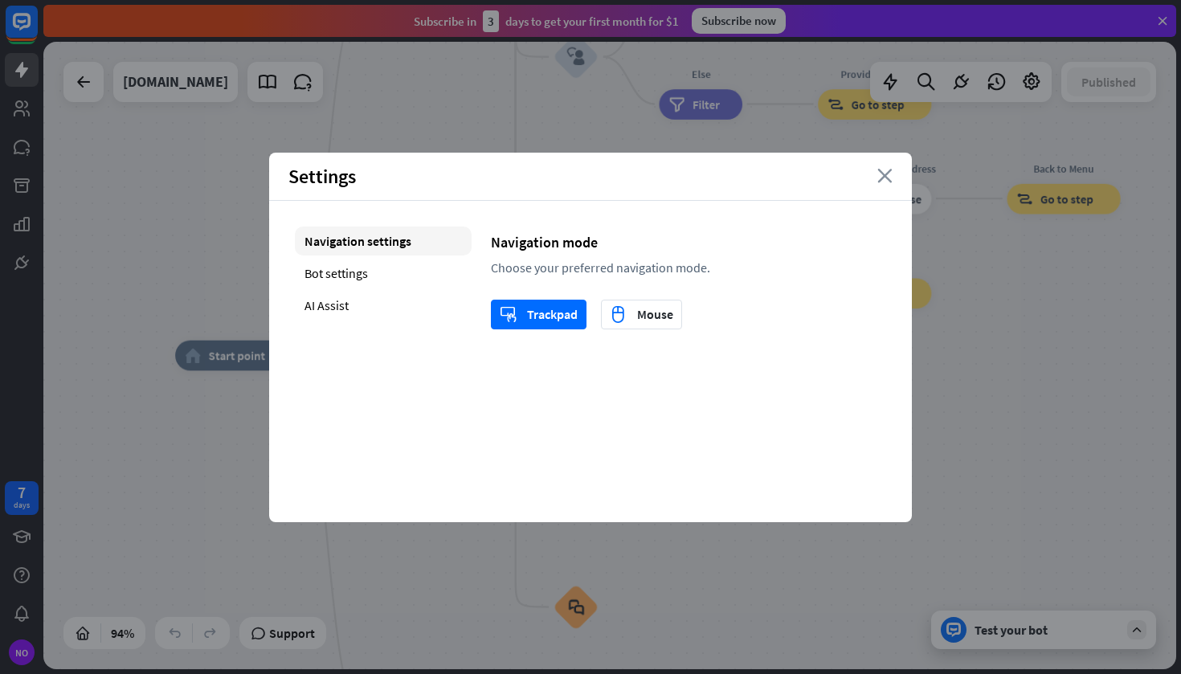
click at [889, 174] on icon "close" at bounding box center [884, 176] width 15 height 14
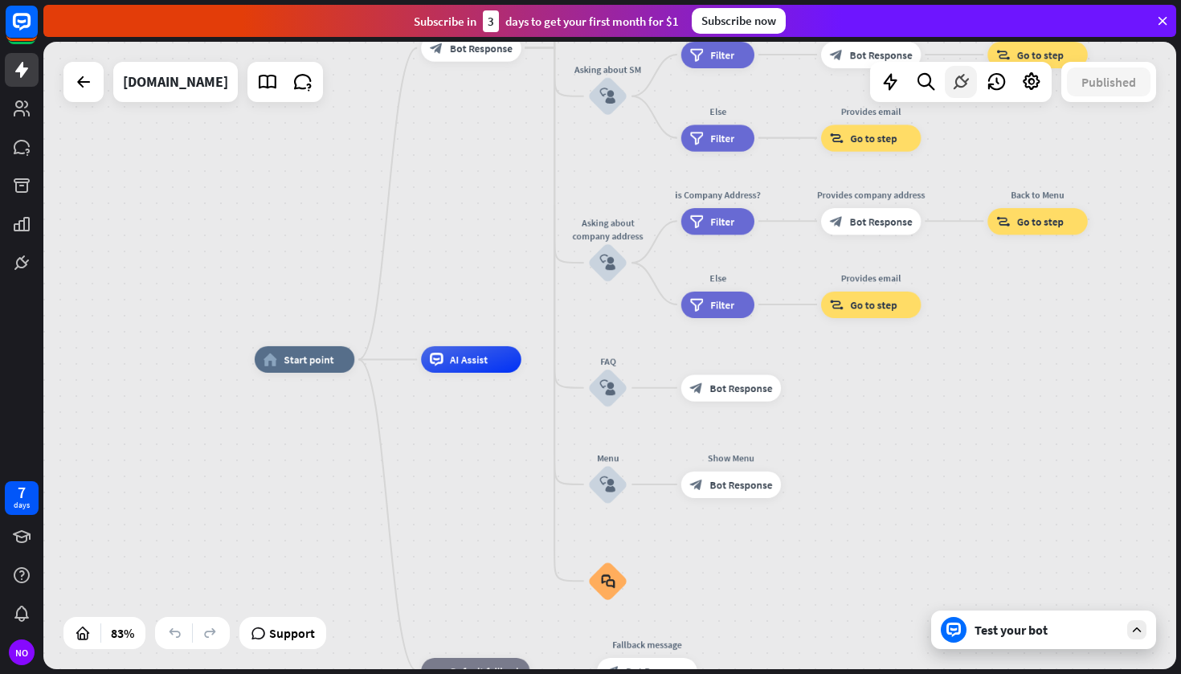
click at [959, 88] on icon at bounding box center [961, 82] width 21 height 21
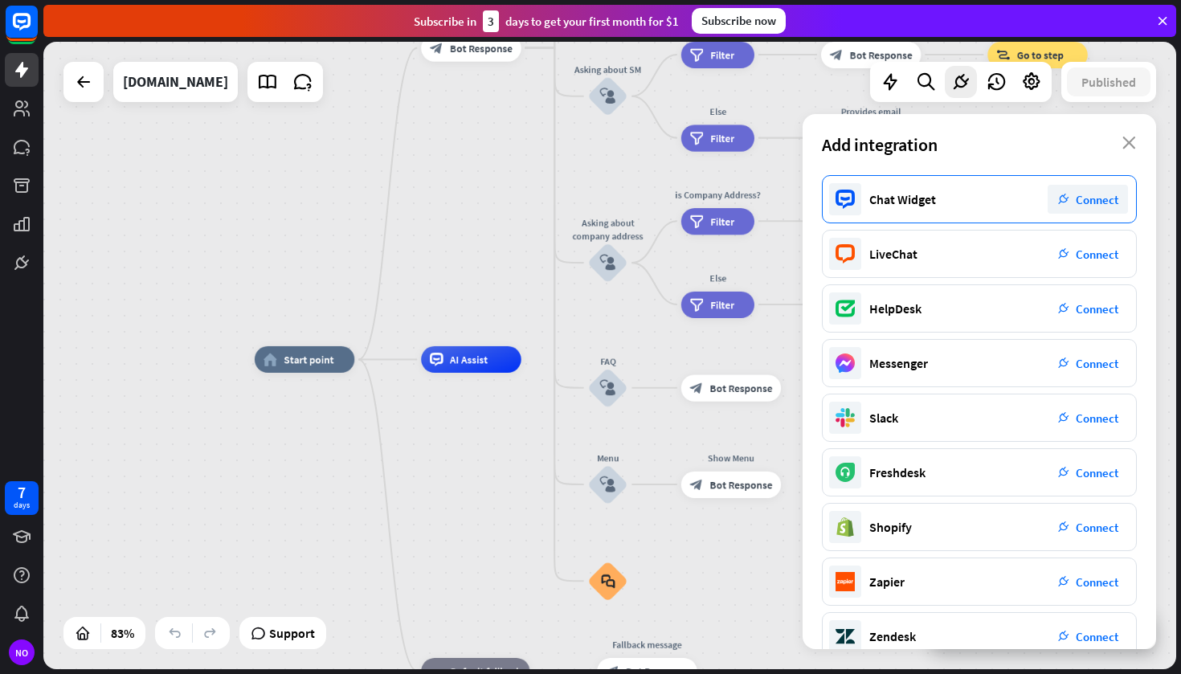
scroll to position [0, 0]
click at [1132, 144] on icon "close" at bounding box center [1129, 143] width 14 height 13
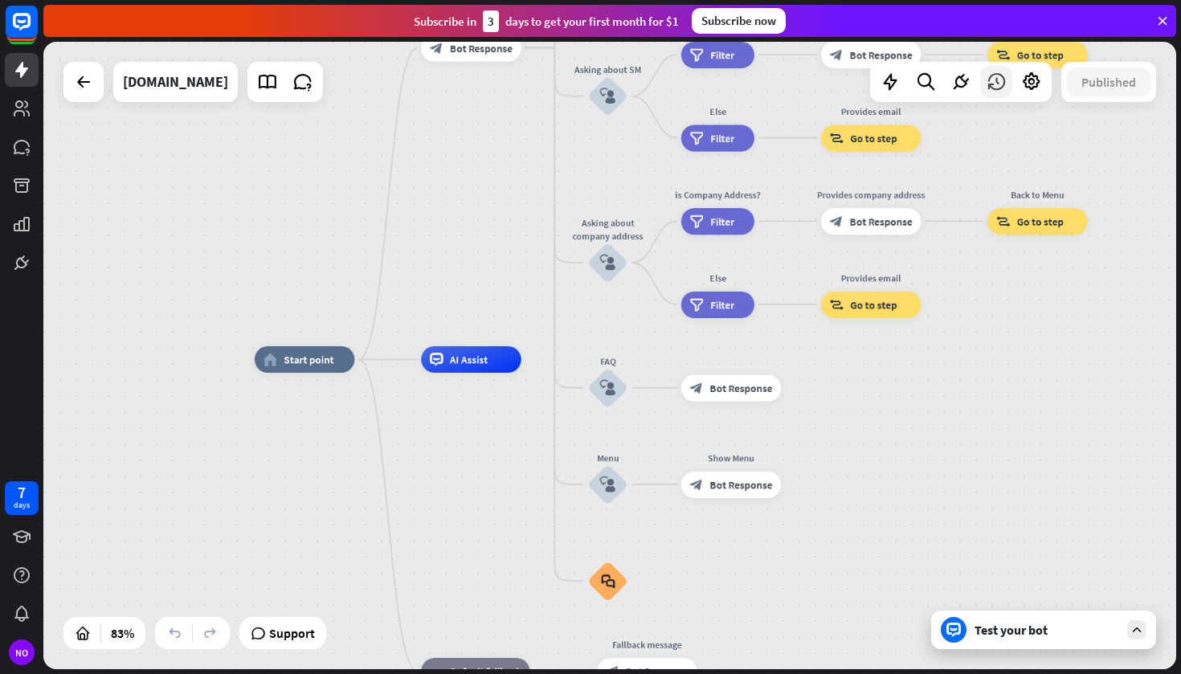
click at [1008, 84] on div at bounding box center [996, 82] width 32 height 32
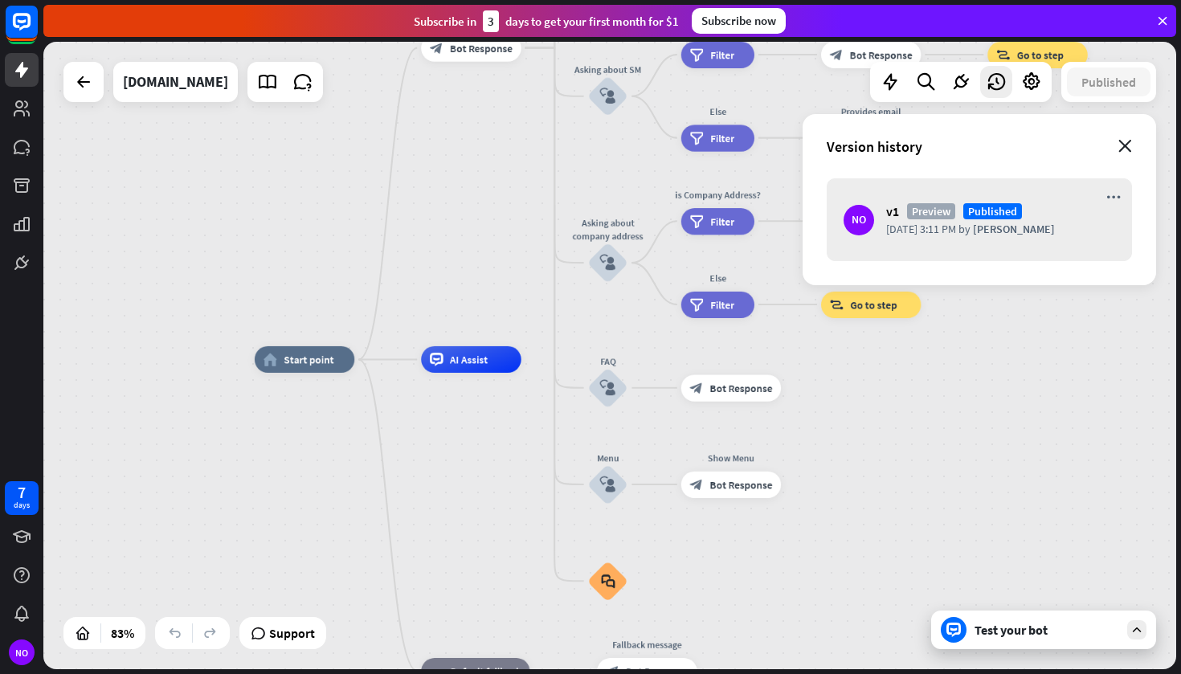
click at [1128, 145] on icon "close" at bounding box center [1125, 146] width 14 height 13
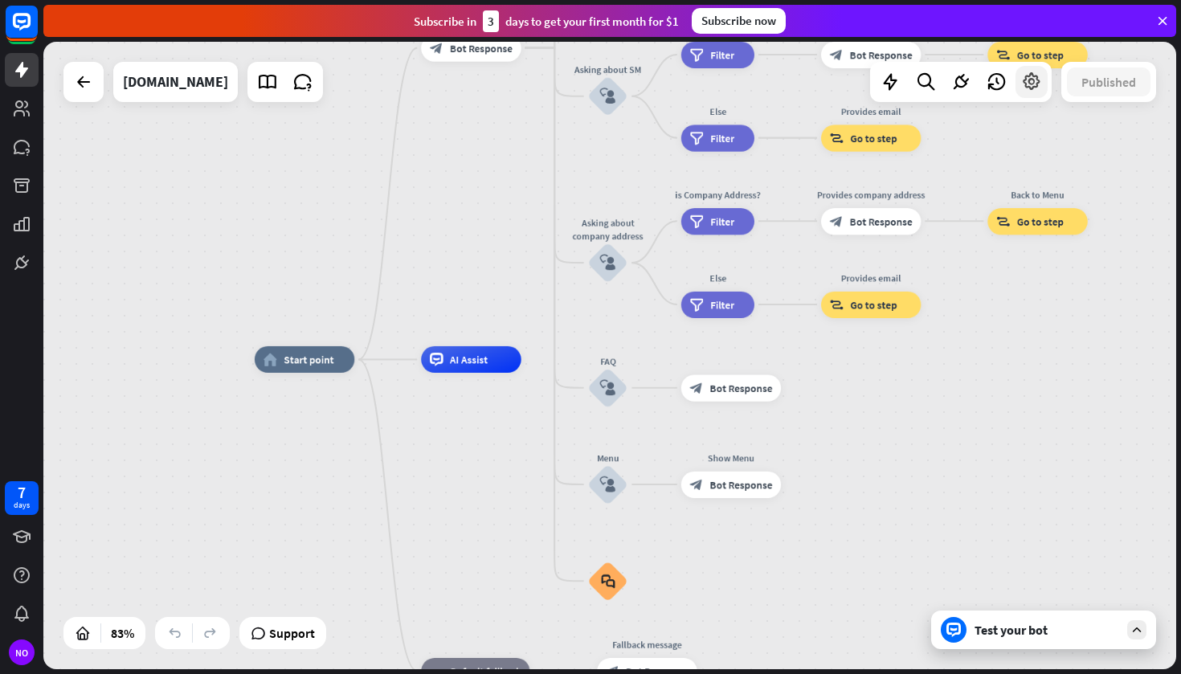
click at [1028, 84] on icon at bounding box center [1031, 82] width 21 height 21
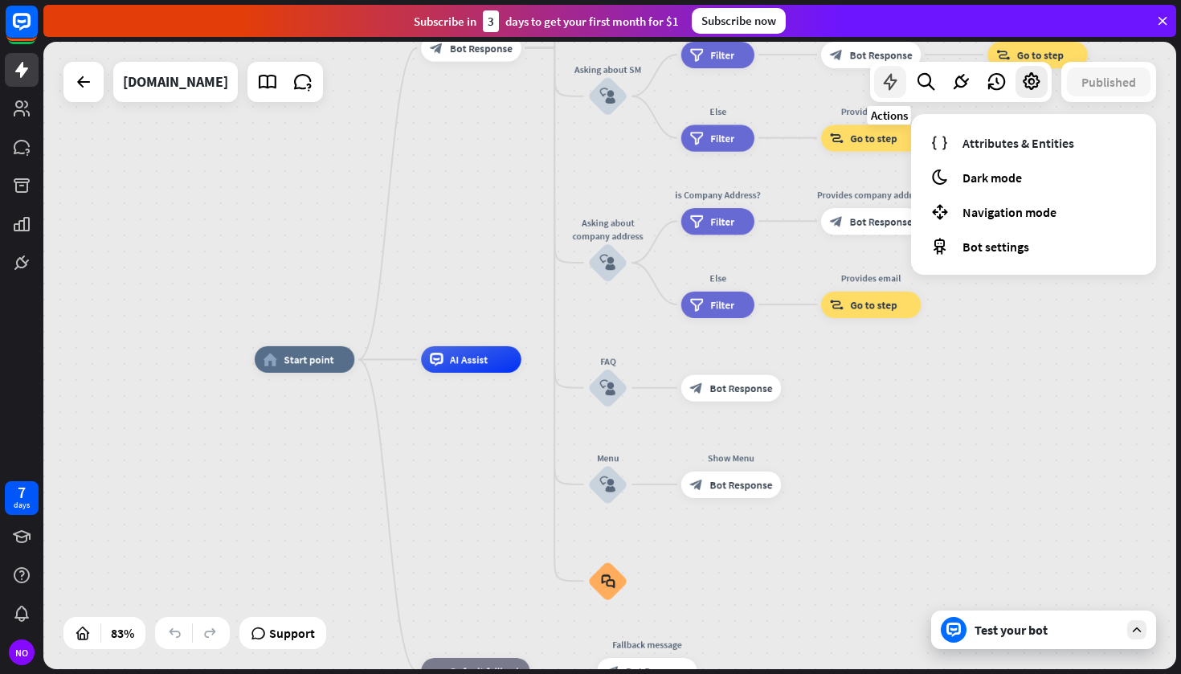
click at [885, 83] on icon at bounding box center [890, 82] width 21 height 21
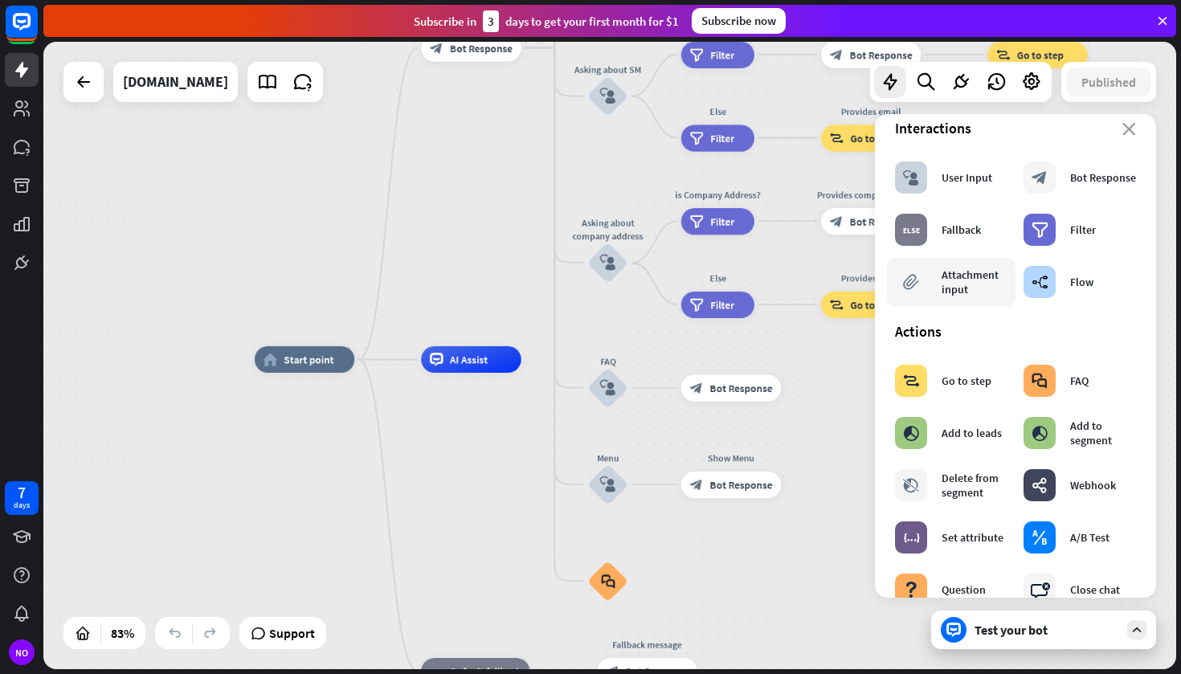
scroll to position [20, 0]
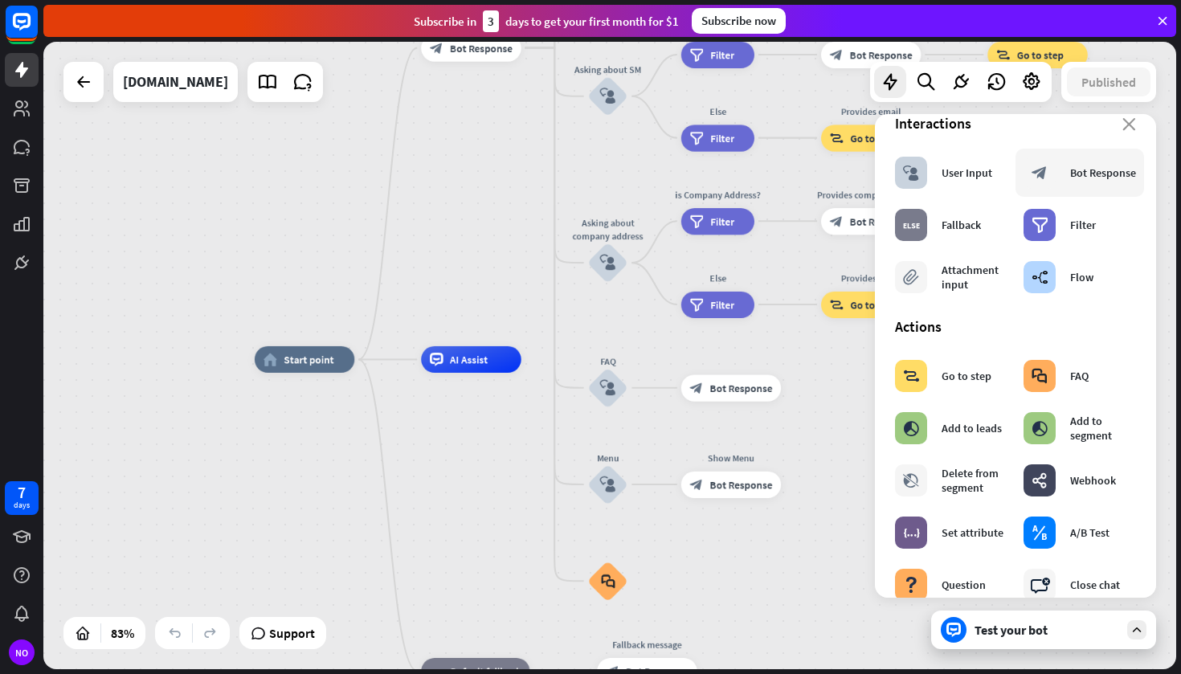
click at [1058, 178] on div "block_bot_response Bot Response" at bounding box center [1080, 173] width 112 height 32
click at [1041, 178] on icon "block_bot_response" at bounding box center [1040, 173] width 16 height 16
click at [979, 190] on div "block_user_input User Input" at bounding box center [951, 173] width 129 height 48
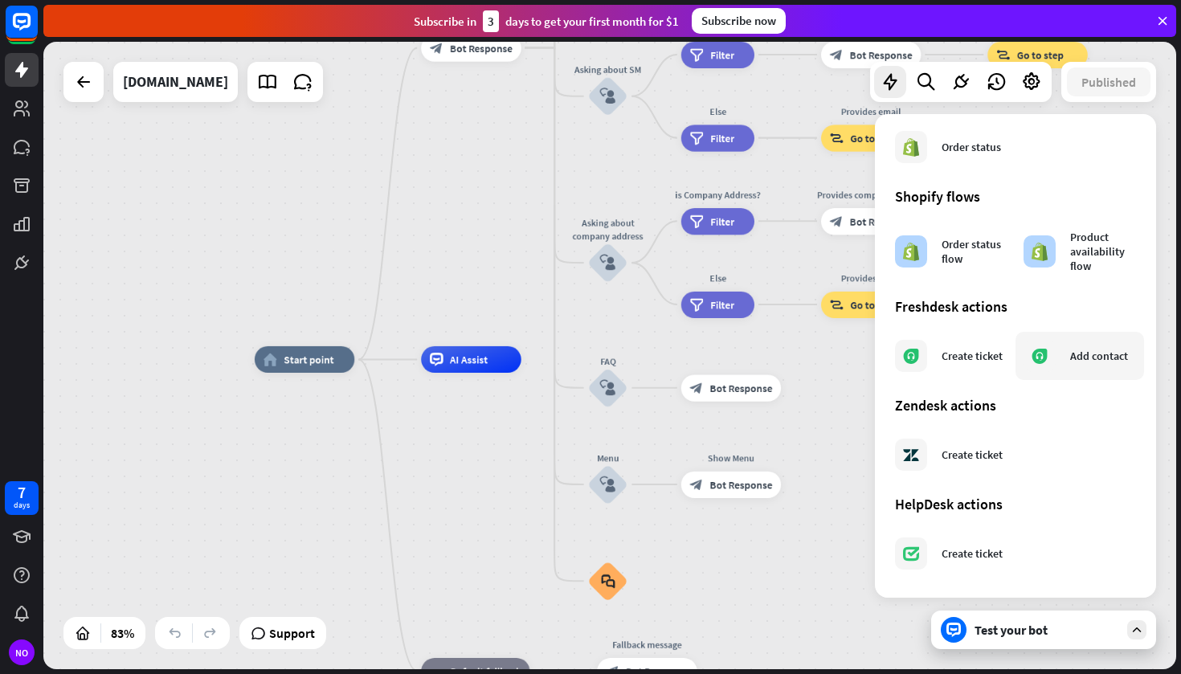
scroll to position [812, 0]
click at [863, 468] on div "home_2 Start point Welcome message block_bot_response Bot Response About us blo…" at bounding box center [725, 619] width 940 height 521
click at [887, 84] on icon at bounding box center [890, 82] width 21 height 21
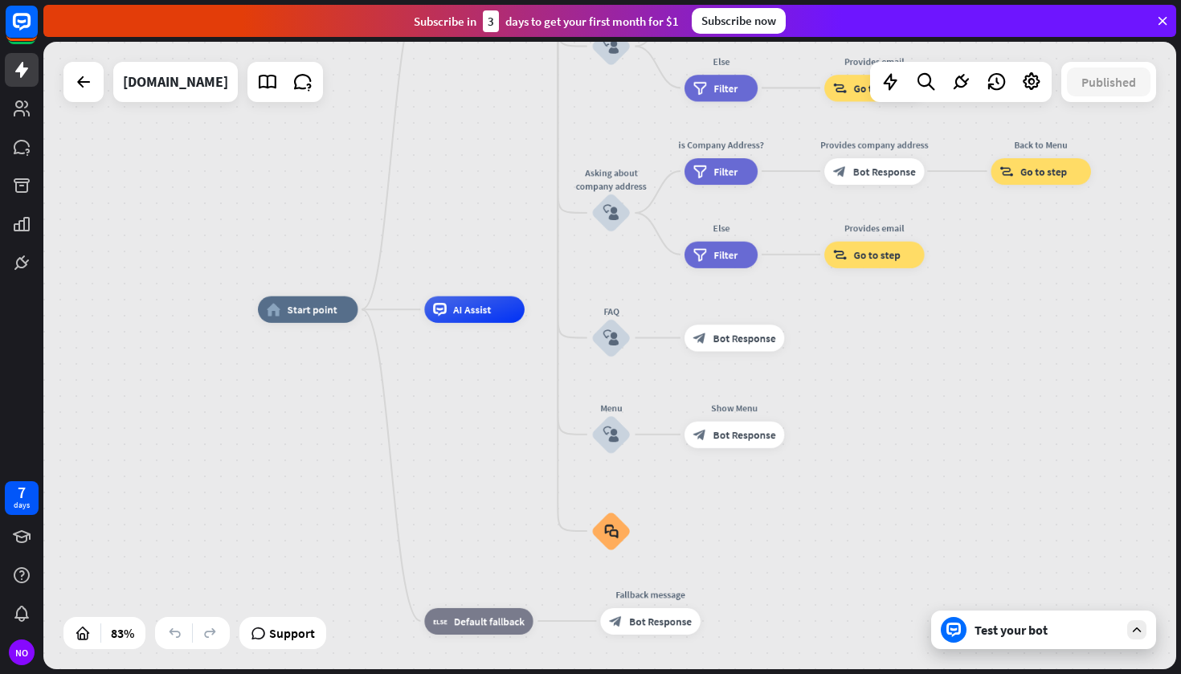
click at [957, 637] on div at bounding box center [954, 630] width 26 height 26
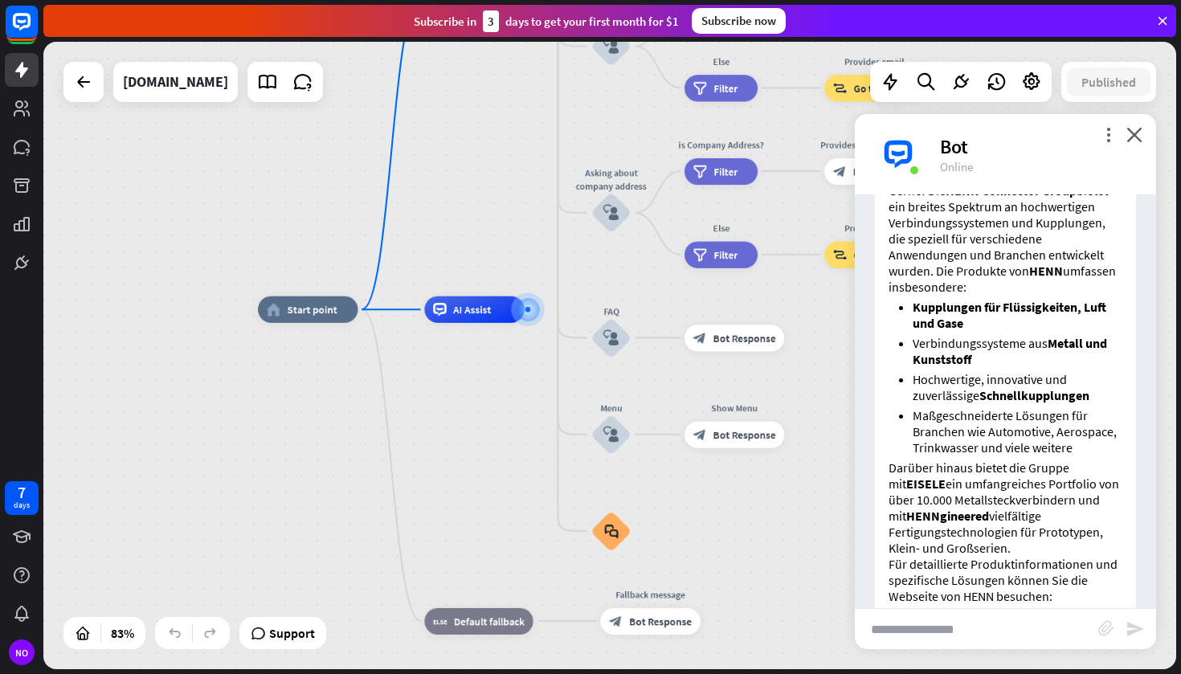
click at [896, 171] on img at bounding box center [898, 154] width 48 height 48
click at [896, 159] on img at bounding box center [898, 154] width 48 height 48
click at [1110, 134] on icon "more_vert" at bounding box center [1108, 134] width 15 height 15
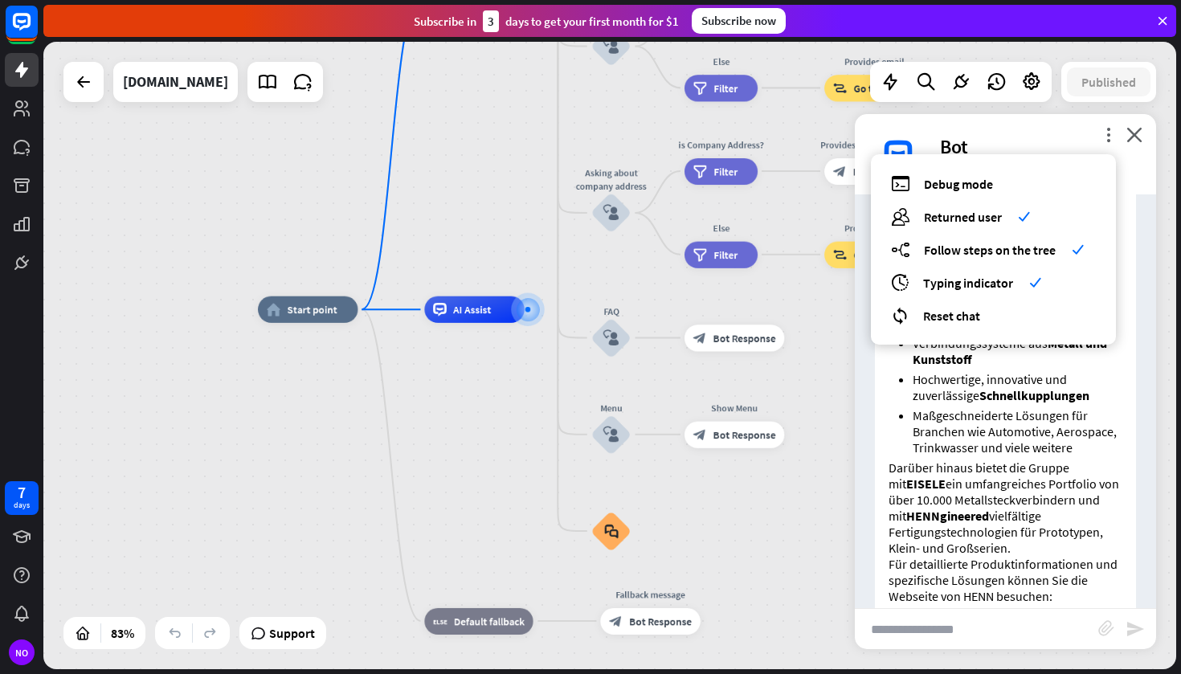
click at [1097, 129] on div "more_vert debug Debug mode users Returned user check builder_tree Follow steps …" at bounding box center [1005, 154] width 301 height 80
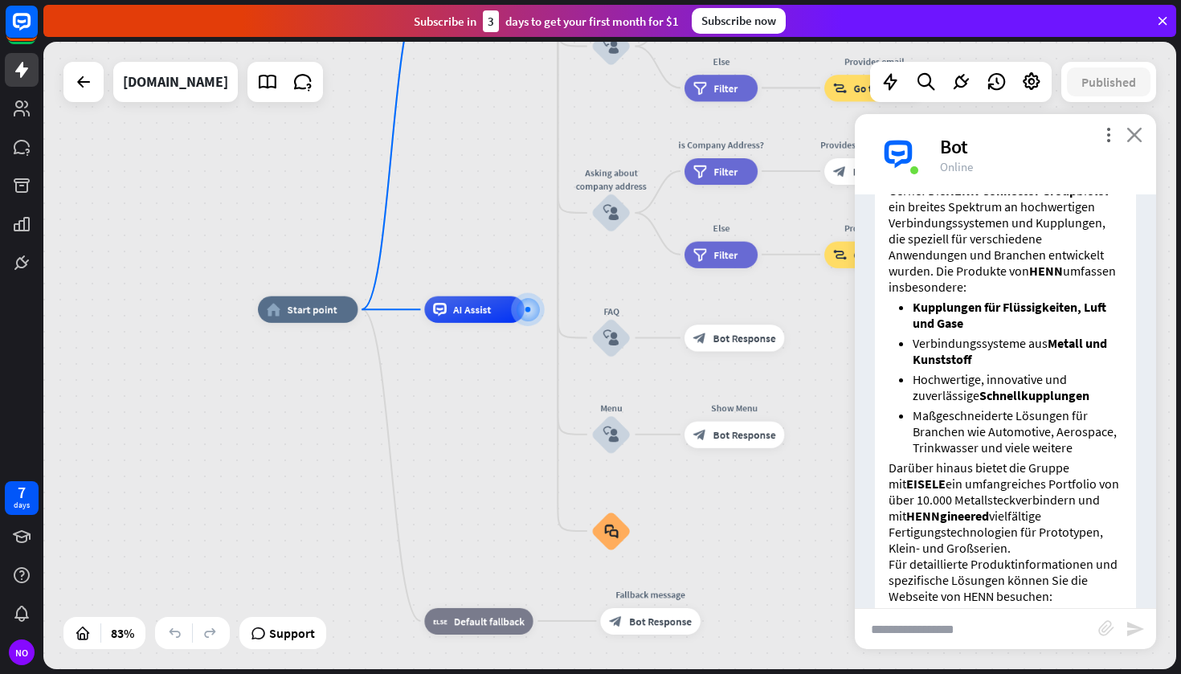
click at [1138, 133] on icon "close" at bounding box center [1134, 134] width 16 height 15
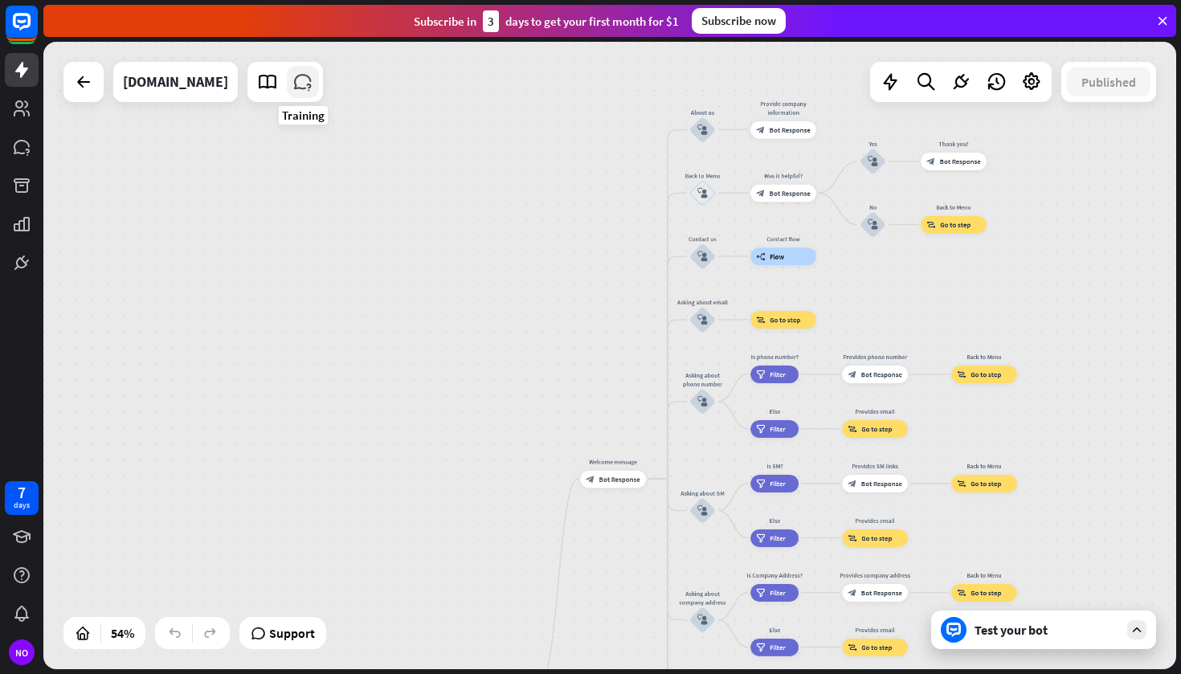
click at [308, 86] on icon at bounding box center [302, 82] width 21 height 21
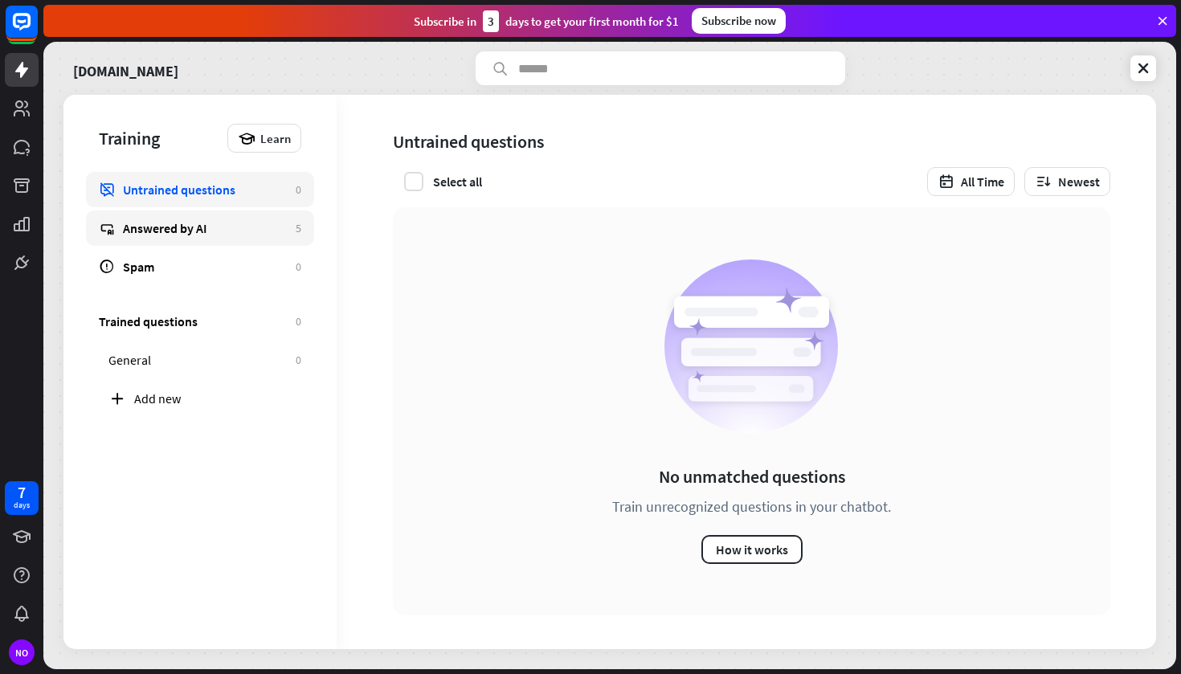
click at [261, 239] on link "Answered by AI 5" at bounding box center [200, 228] width 228 height 35
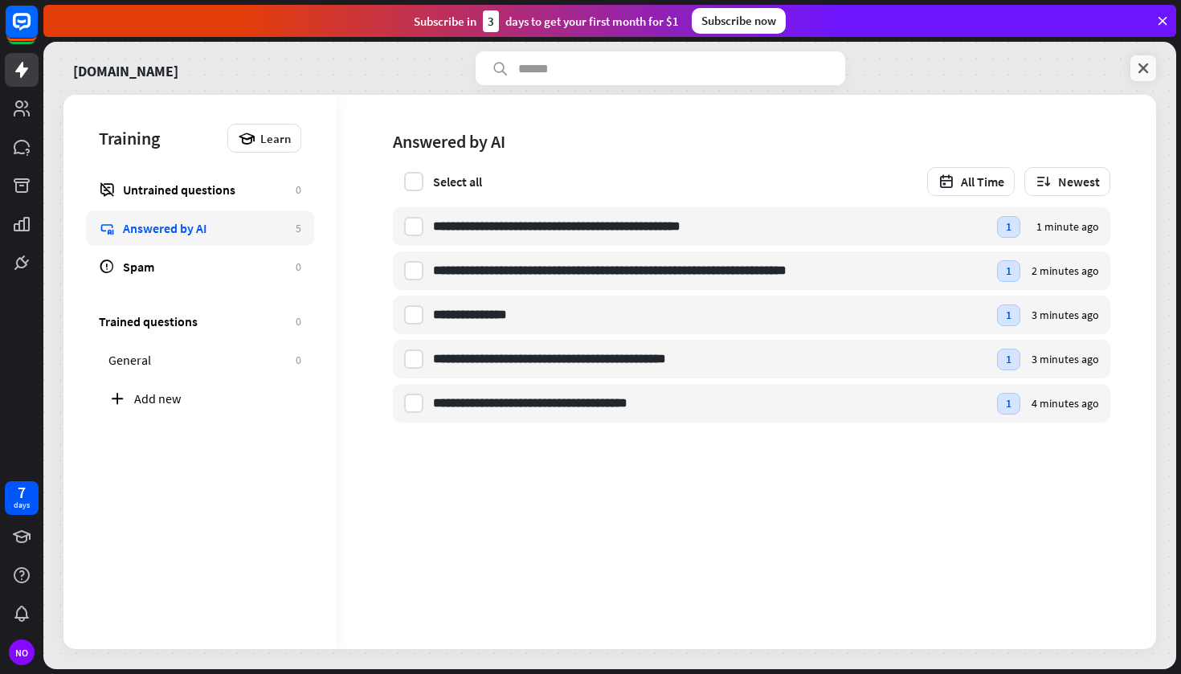
click at [1131, 76] on link at bounding box center [1144, 68] width 26 height 26
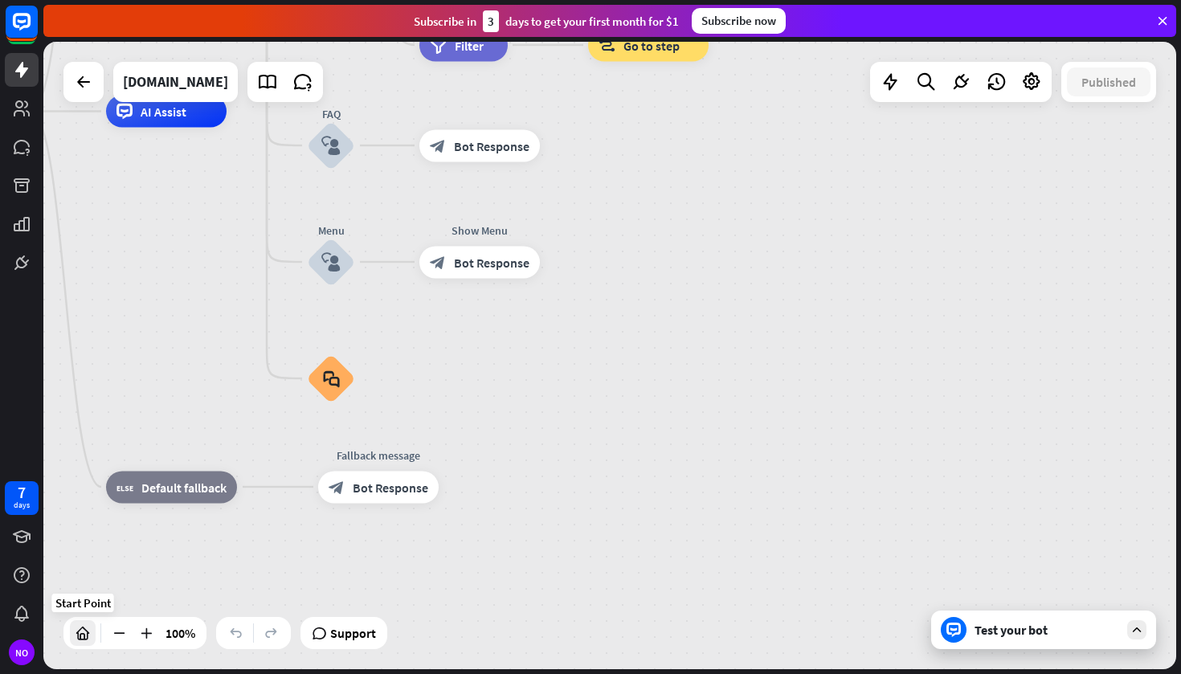
click at [84, 636] on icon at bounding box center [83, 633] width 16 height 16
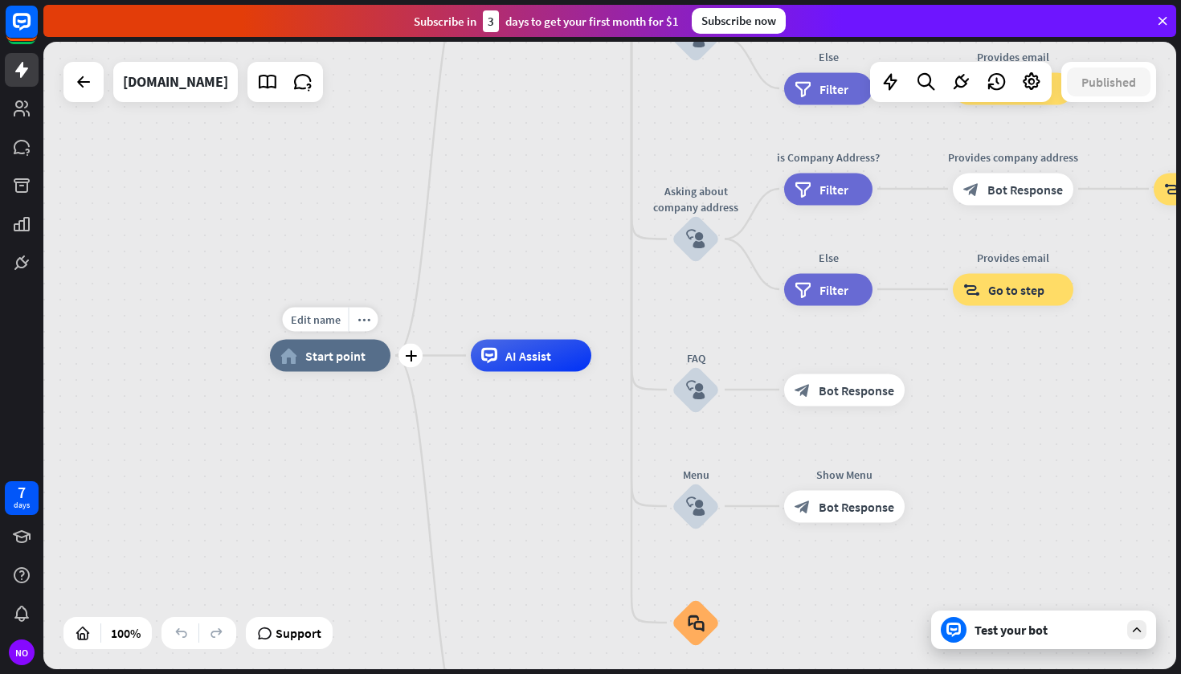
click at [331, 358] on span "Start point" at bounding box center [335, 356] width 60 height 16
click at [500, 372] on div "Edit name more_horiz plus AI Assist" at bounding box center [532, 356] width 121 height 32
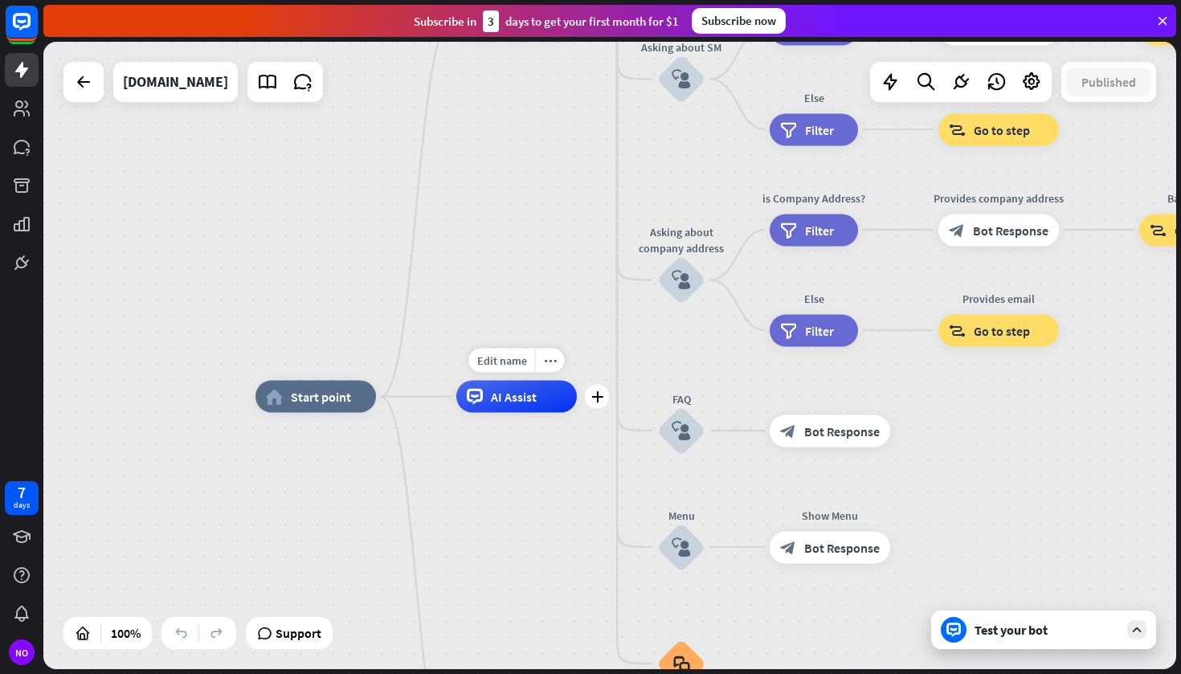
click at [518, 399] on span "AI Assist" at bounding box center [514, 397] width 46 height 16
click at [527, 413] on div "Edit name more_horiz plus AI Assist" at bounding box center [516, 397] width 121 height 32
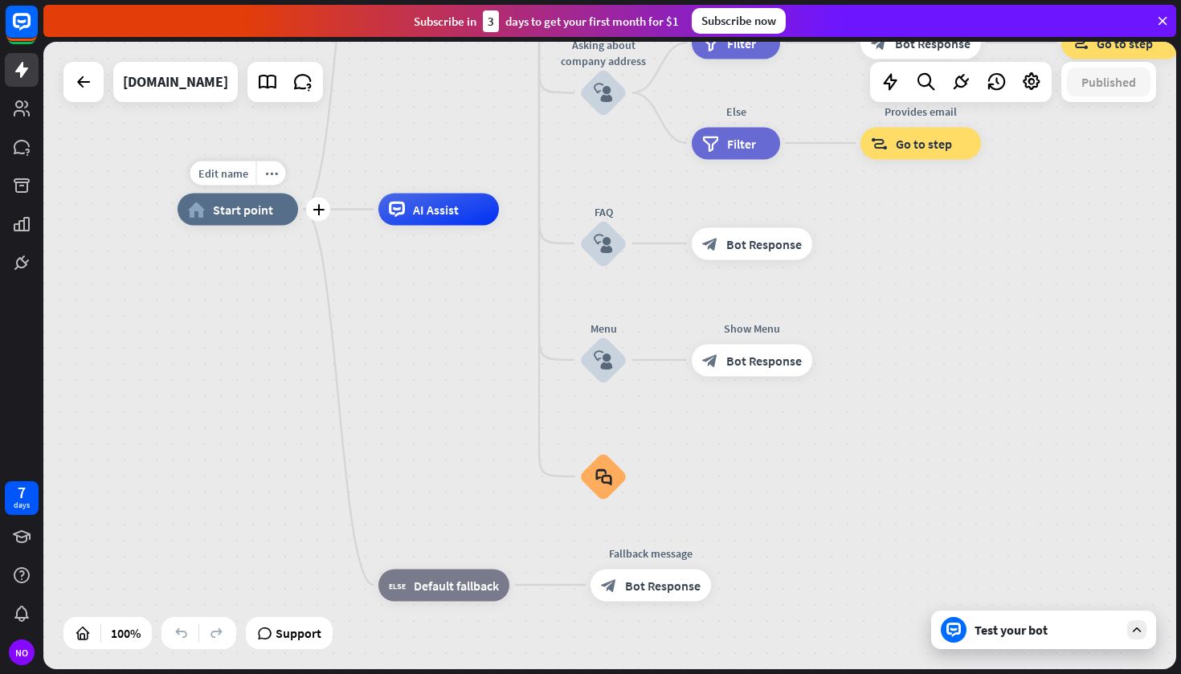
click at [260, 221] on div "home_2 Start point" at bounding box center [238, 210] width 121 height 32
click at [90, 90] on icon at bounding box center [83, 81] width 19 height 19
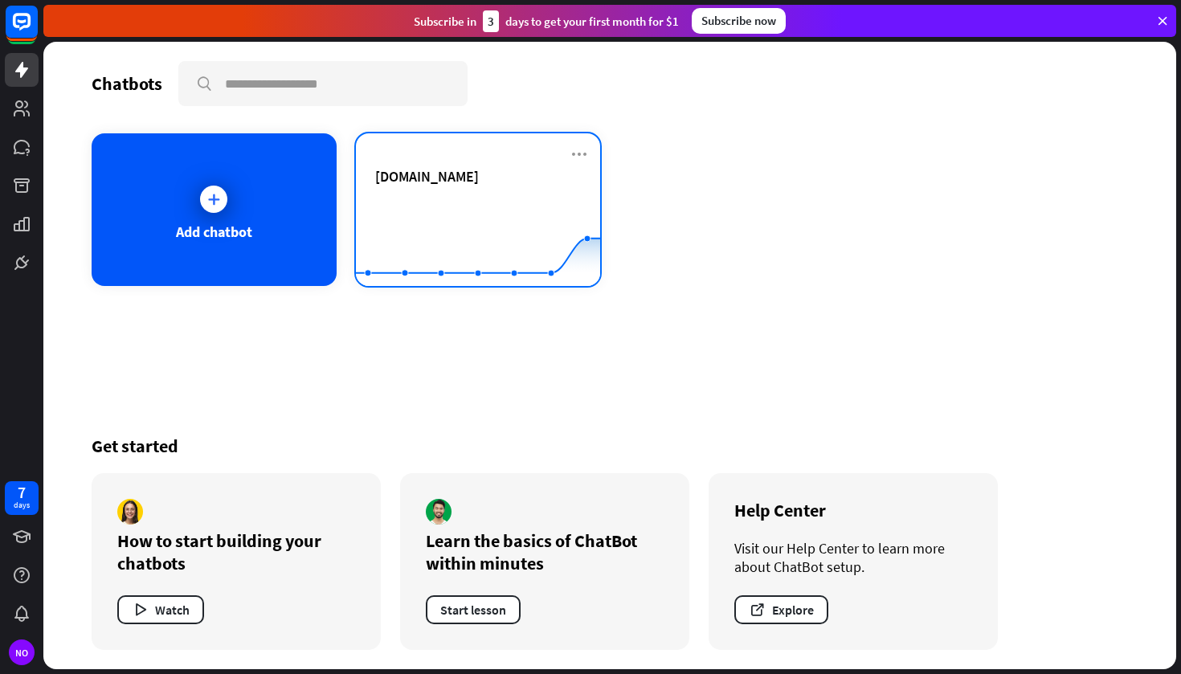
click at [497, 190] on div "[DOMAIN_NAME]" at bounding box center [478, 195] width 206 height 56
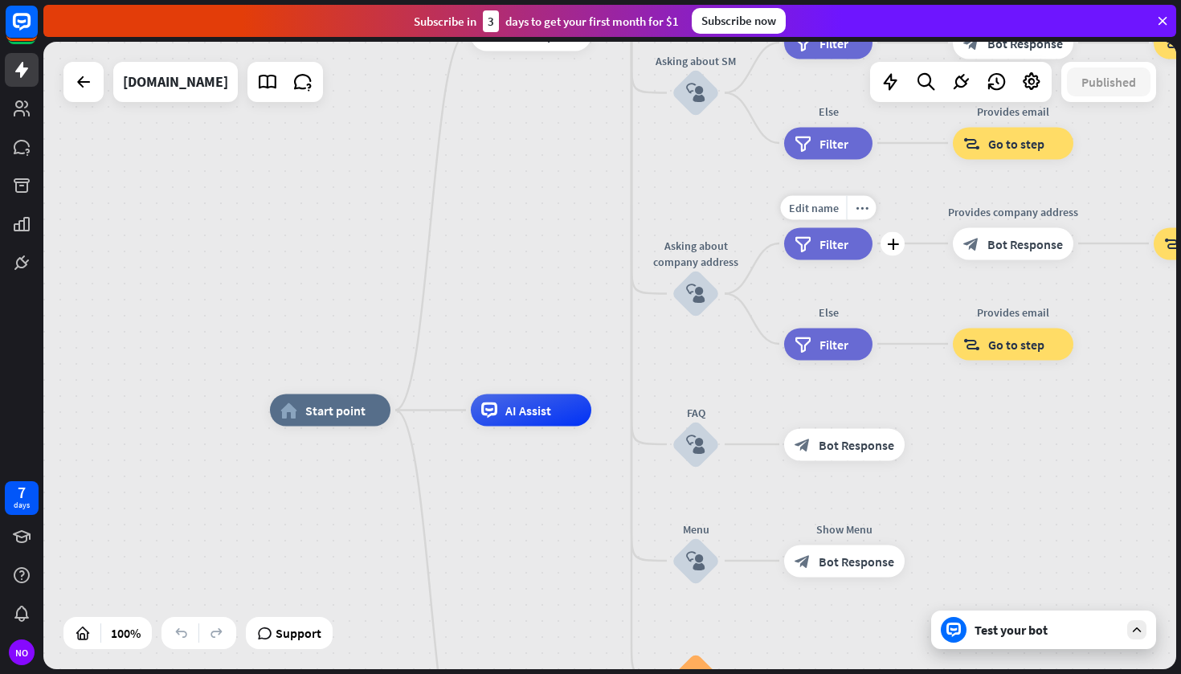
click at [293, 637] on span "Support" at bounding box center [299, 633] width 46 height 26
click at [672, 453] on div "Edit name more_horiz plus FAQ block_user_input" at bounding box center [696, 444] width 48 height 48
click at [810, 428] on div "Edit name more_horiz plus block_bot_response Bot Response" at bounding box center [844, 444] width 121 height 32
click at [784, 260] on div "Edit name more_horiz plus filter Filter" at bounding box center [828, 243] width 88 height 32
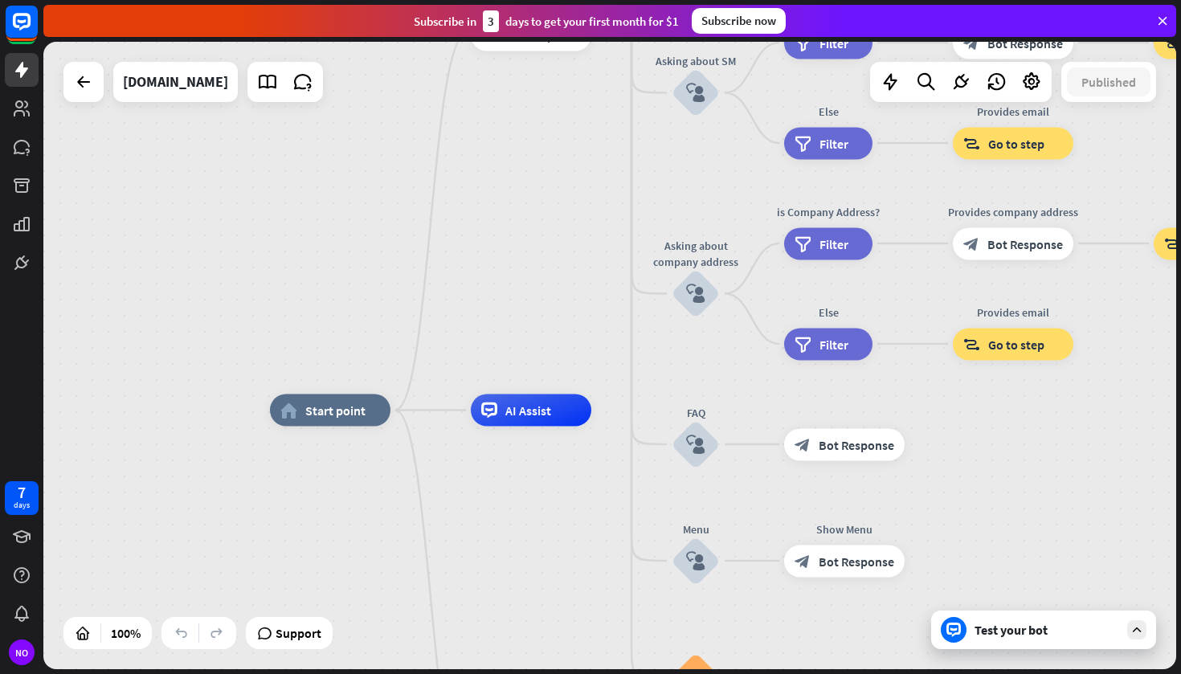
click at [295, 644] on span "Support" at bounding box center [299, 633] width 46 height 26
click at [84, 80] on icon at bounding box center [83, 81] width 19 height 19
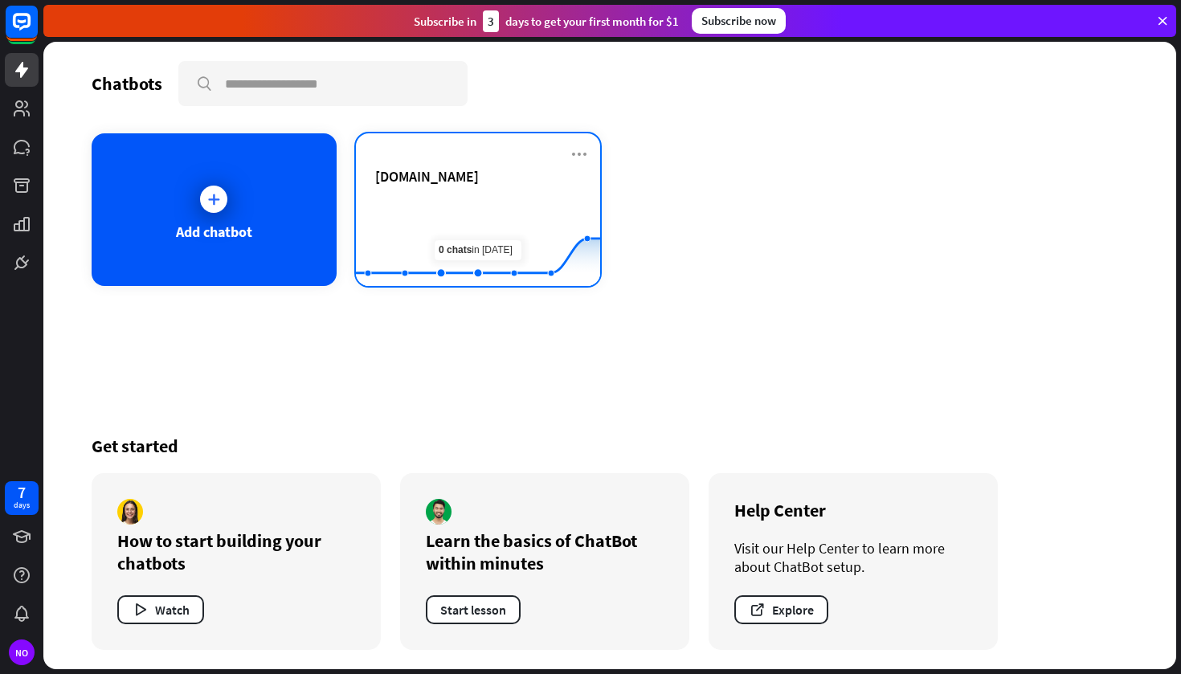
click at [497, 190] on div "[DOMAIN_NAME]" at bounding box center [478, 195] width 206 height 56
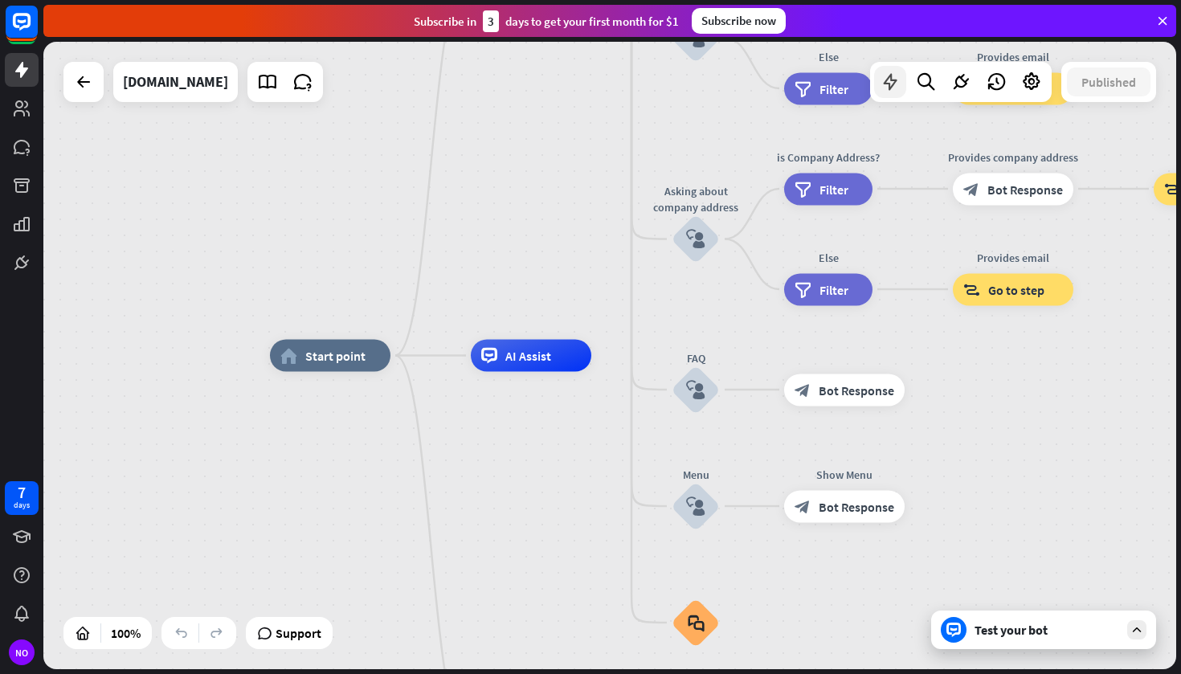
click at [893, 86] on icon at bounding box center [890, 82] width 21 height 21
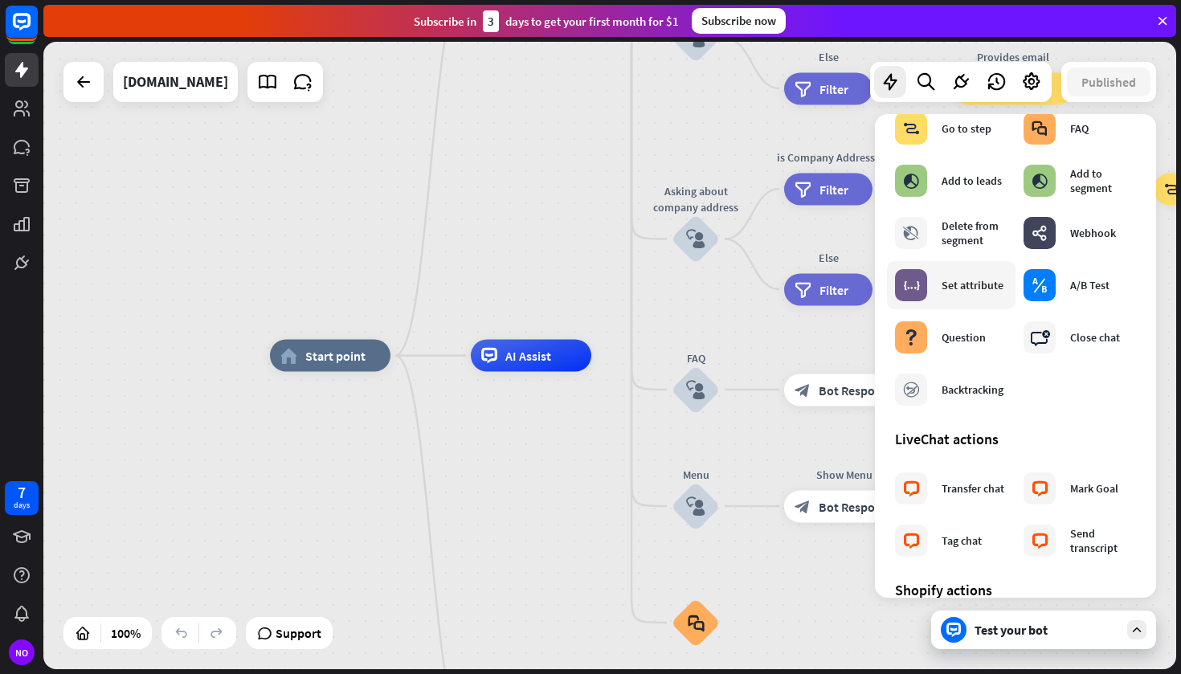
scroll to position [280, 0]
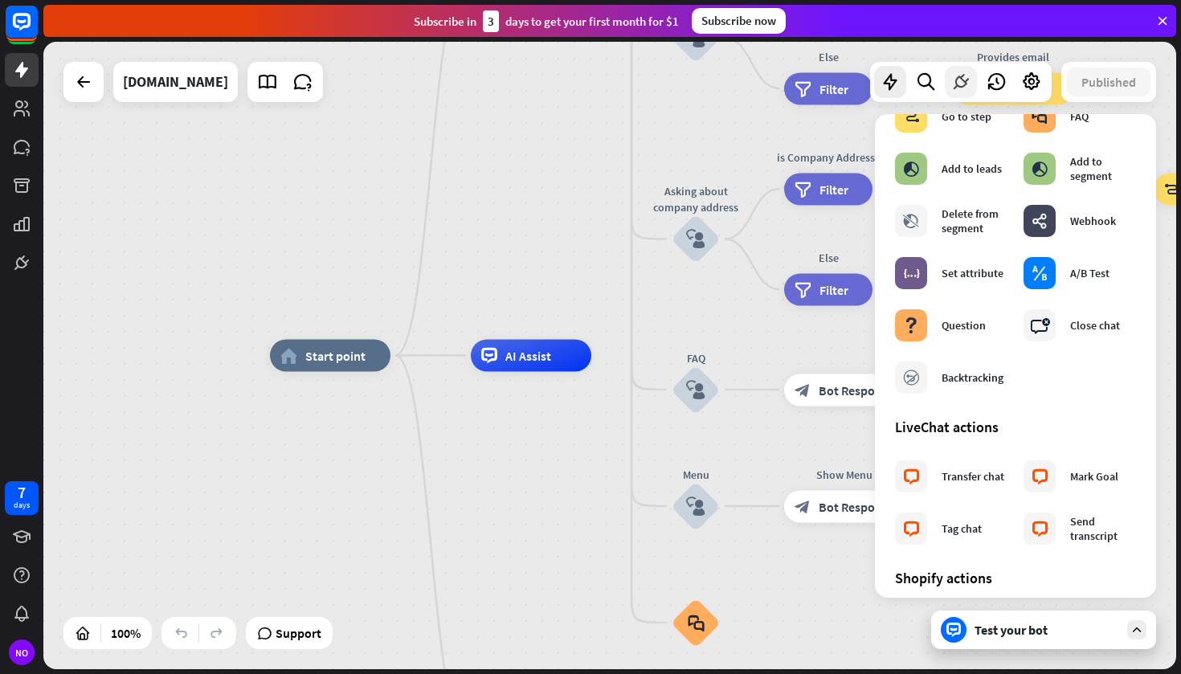
click at [951, 76] on icon at bounding box center [961, 82] width 21 height 21
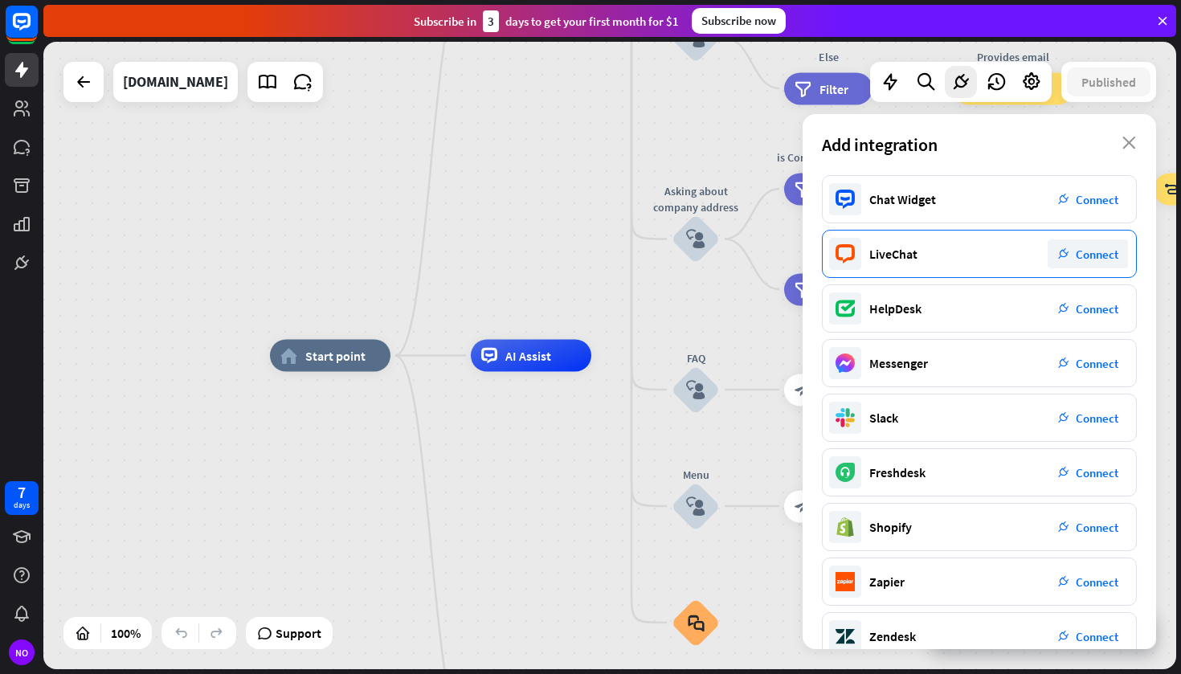
click at [1093, 258] on span "Connect" at bounding box center [1097, 254] width 43 height 15
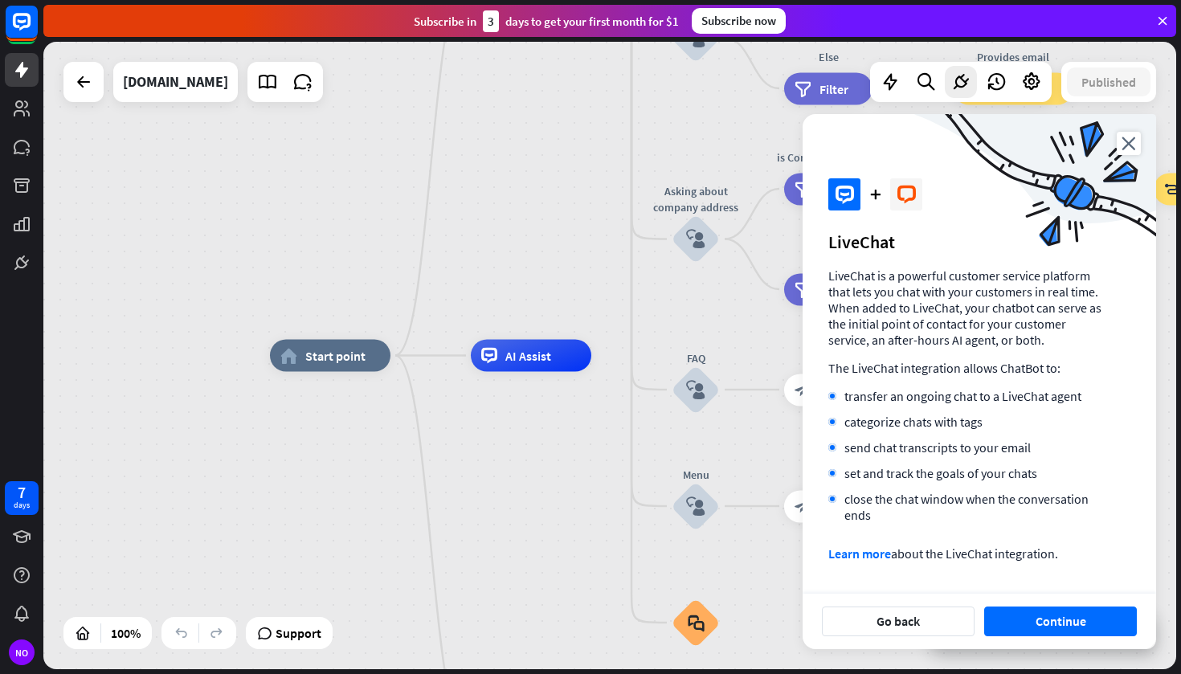
scroll to position [15, 0]
click at [1018, 626] on button "Continue" at bounding box center [1060, 622] width 153 height 30
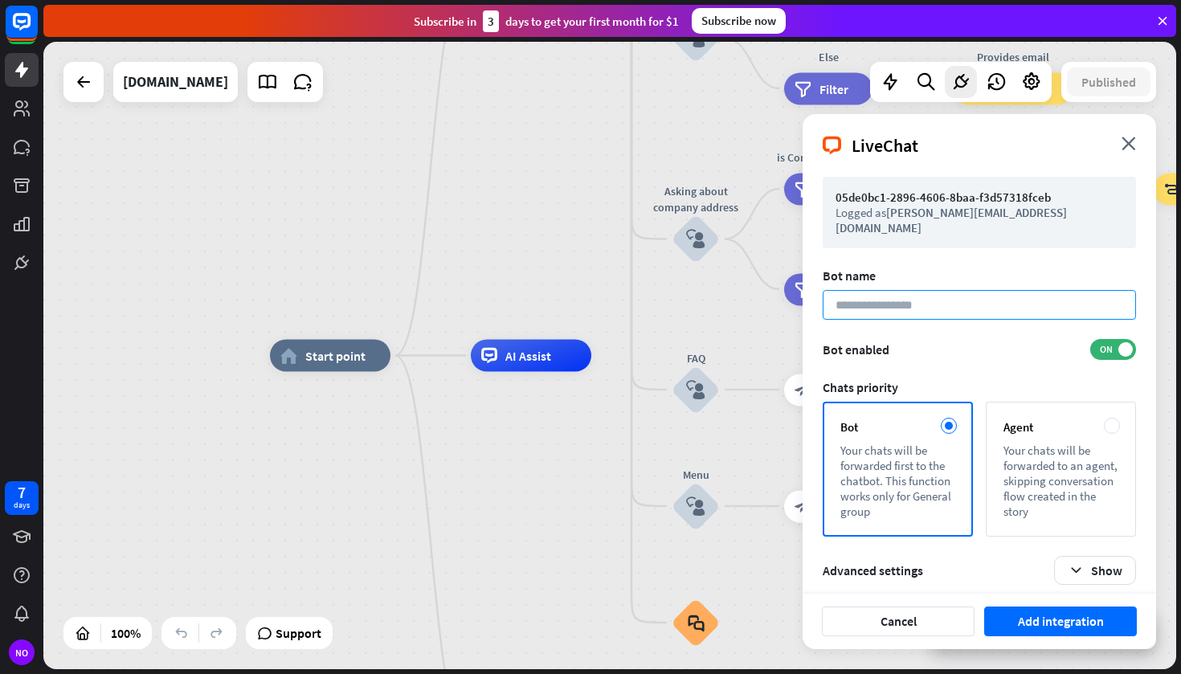
click at [920, 290] on input at bounding box center [979, 305] width 313 height 30
type input "**********"
click at [1074, 556] on button "Show" at bounding box center [1095, 570] width 82 height 29
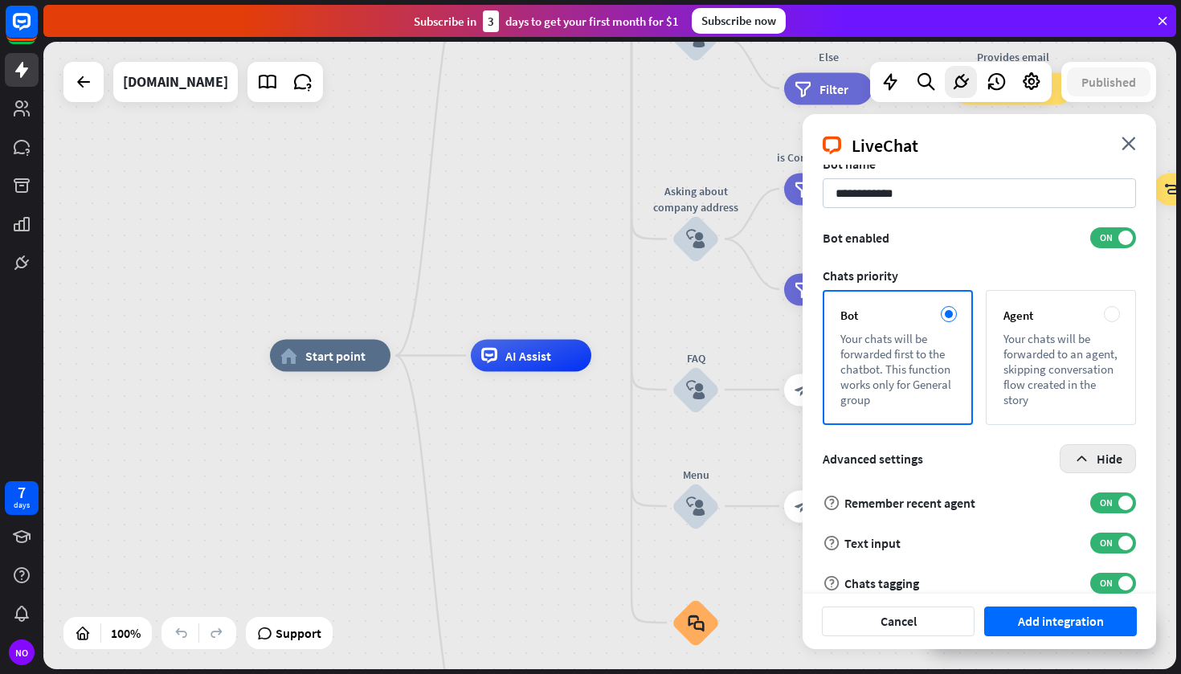
scroll to position [117, 0]
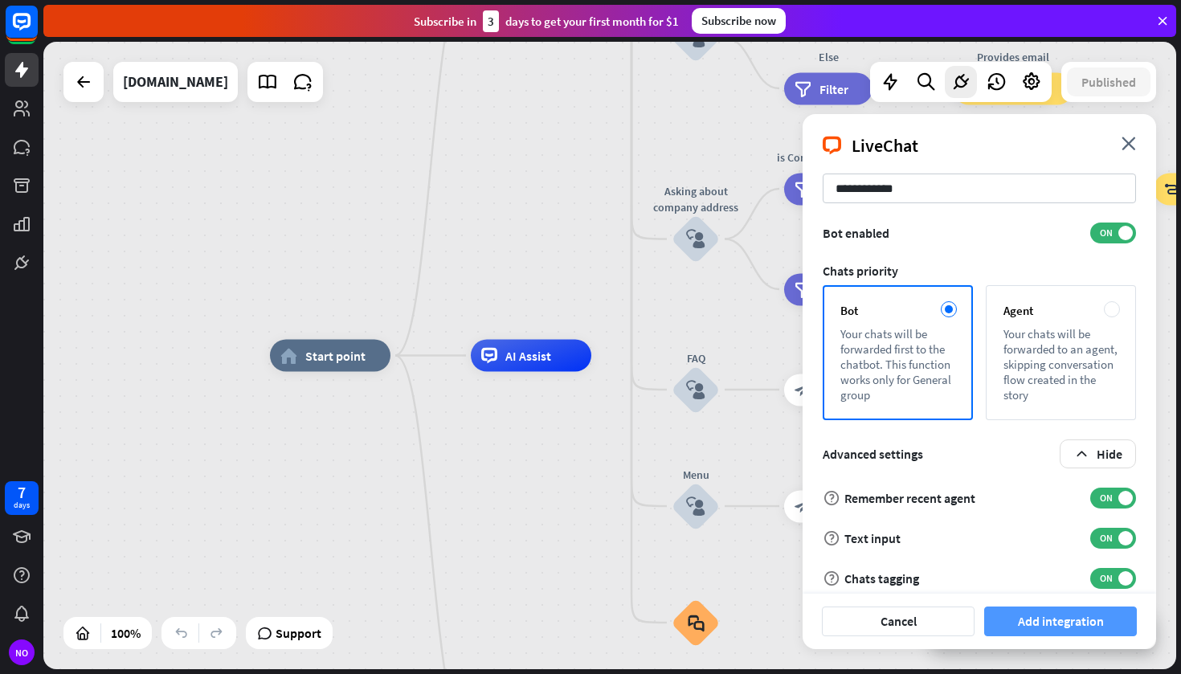
click at [1061, 607] on button "Add integration" at bounding box center [1060, 622] width 153 height 30
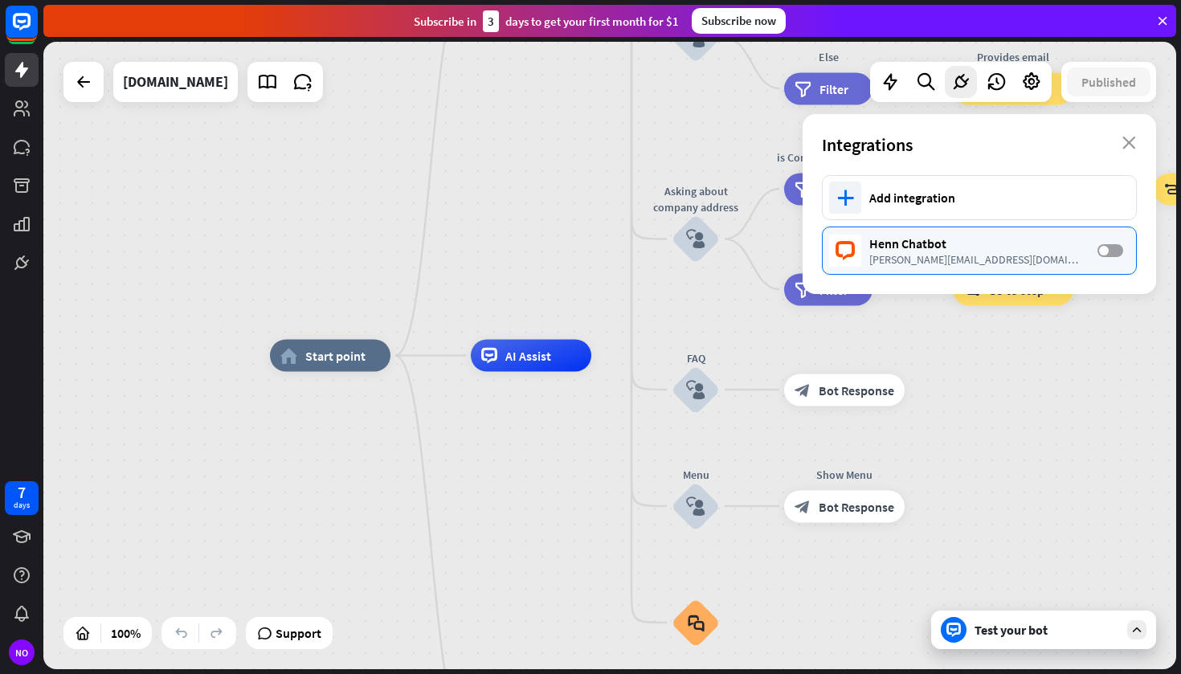
click at [1102, 250] on span at bounding box center [1104, 251] width 10 height 10
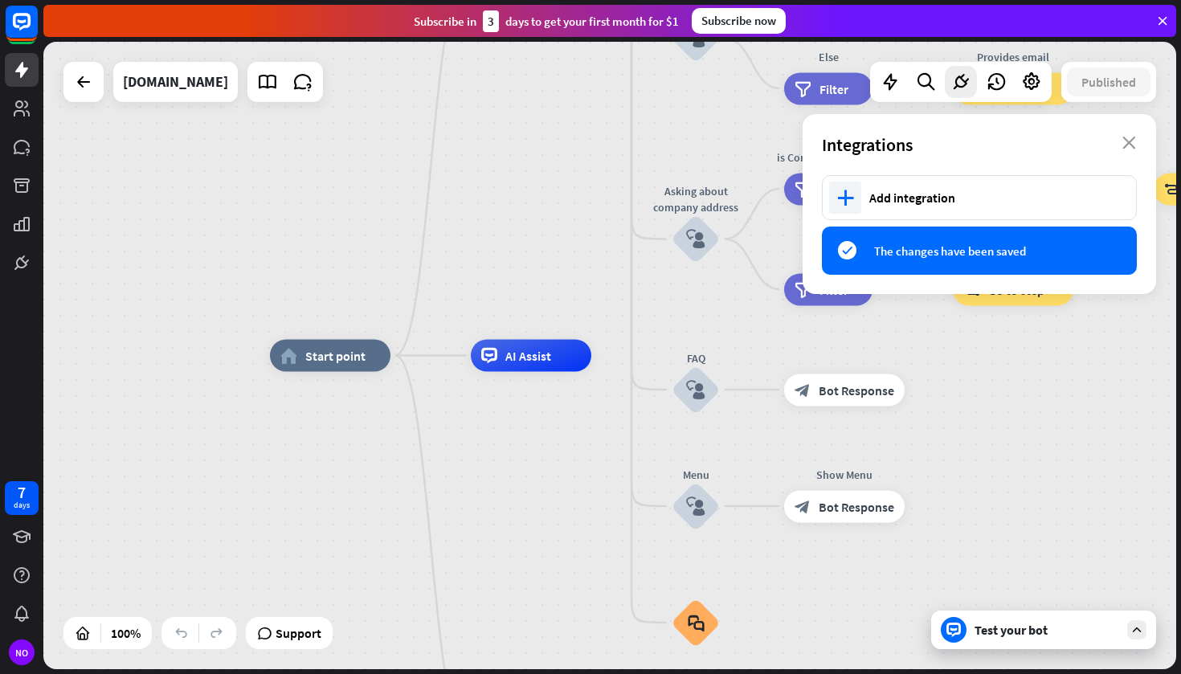
click at [1127, 136] on div "Integrations close" at bounding box center [980, 144] width 354 height 61
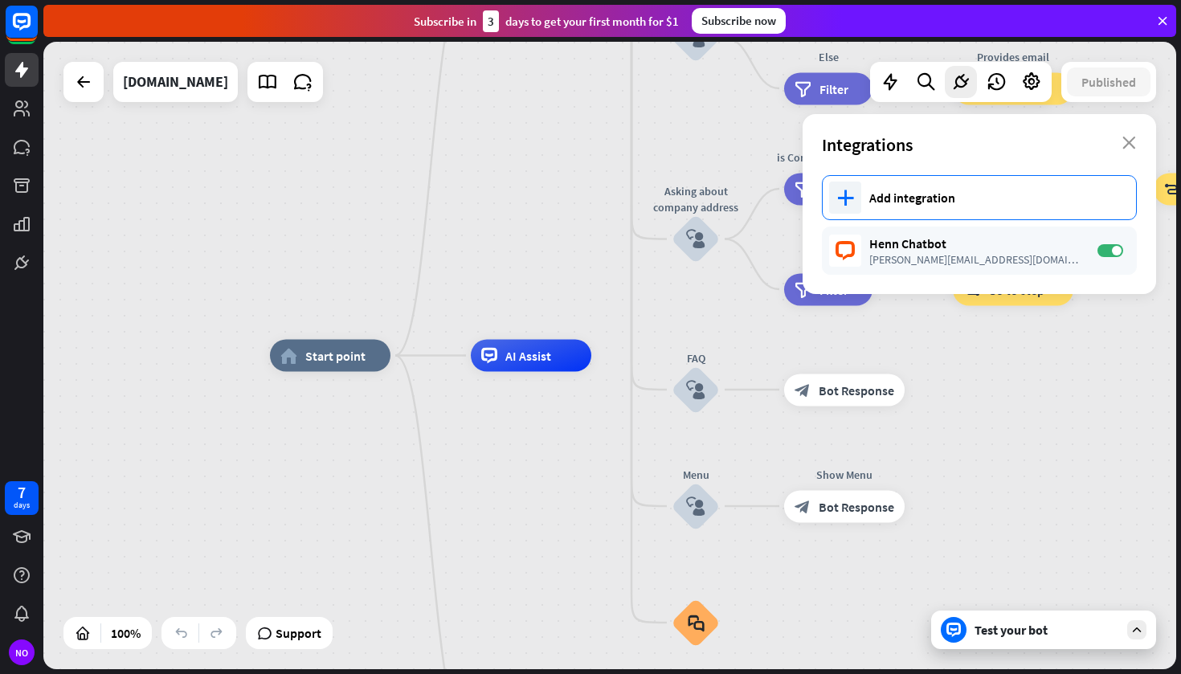
click at [900, 188] on div "plus Add integration" at bounding box center [979, 197] width 315 height 45
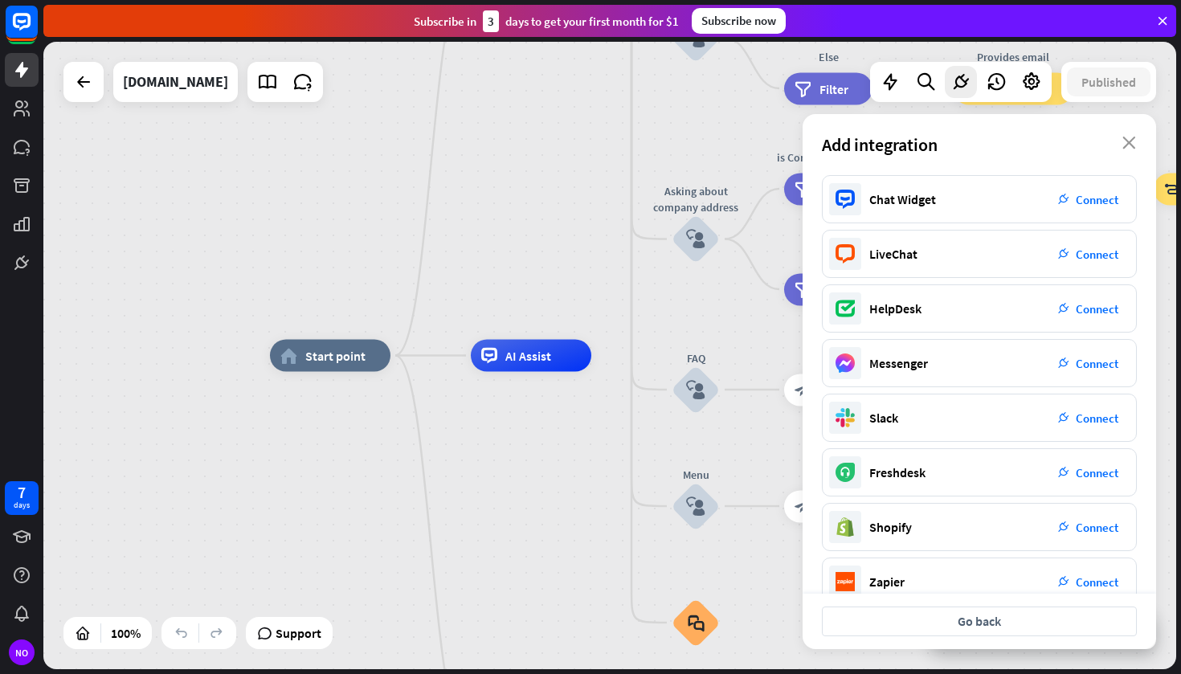
click at [1116, 140] on div "Add integration close" at bounding box center [980, 144] width 354 height 61
click at [1122, 141] on div "Add integration close" at bounding box center [980, 144] width 354 height 61
click at [1127, 141] on icon "close" at bounding box center [1129, 143] width 14 height 13
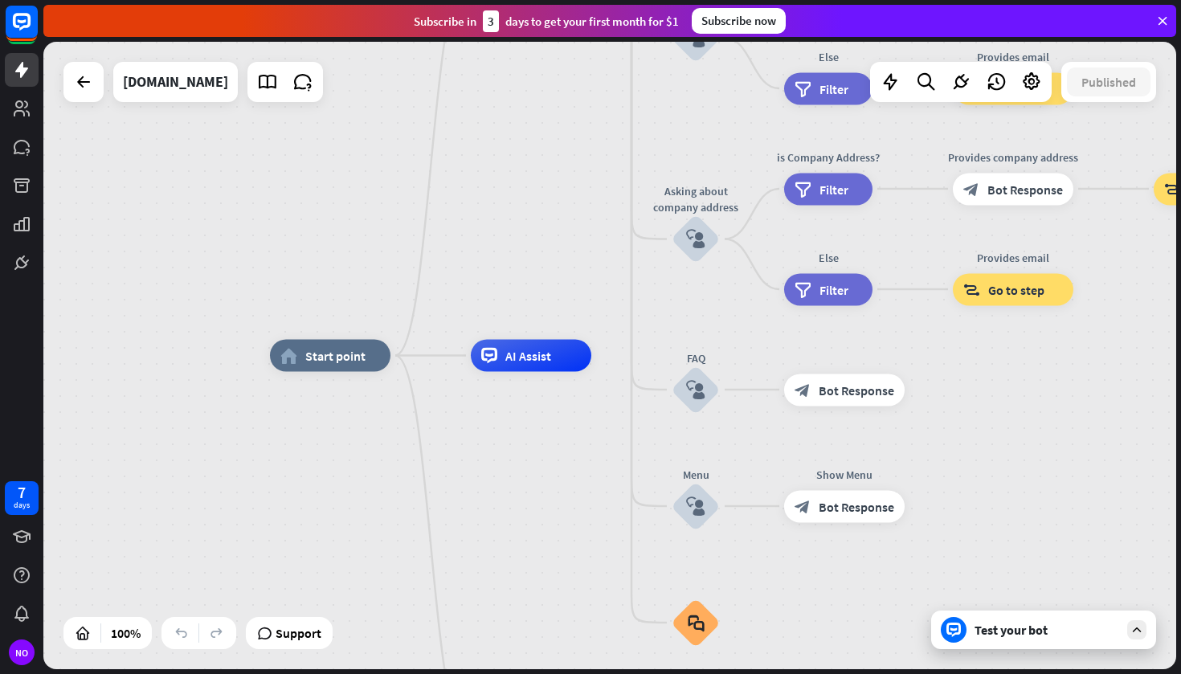
click at [293, 619] on div "Support" at bounding box center [289, 633] width 87 height 32
click at [296, 633] on span "Support" at bounding box center [299, 633] width 46 height 26
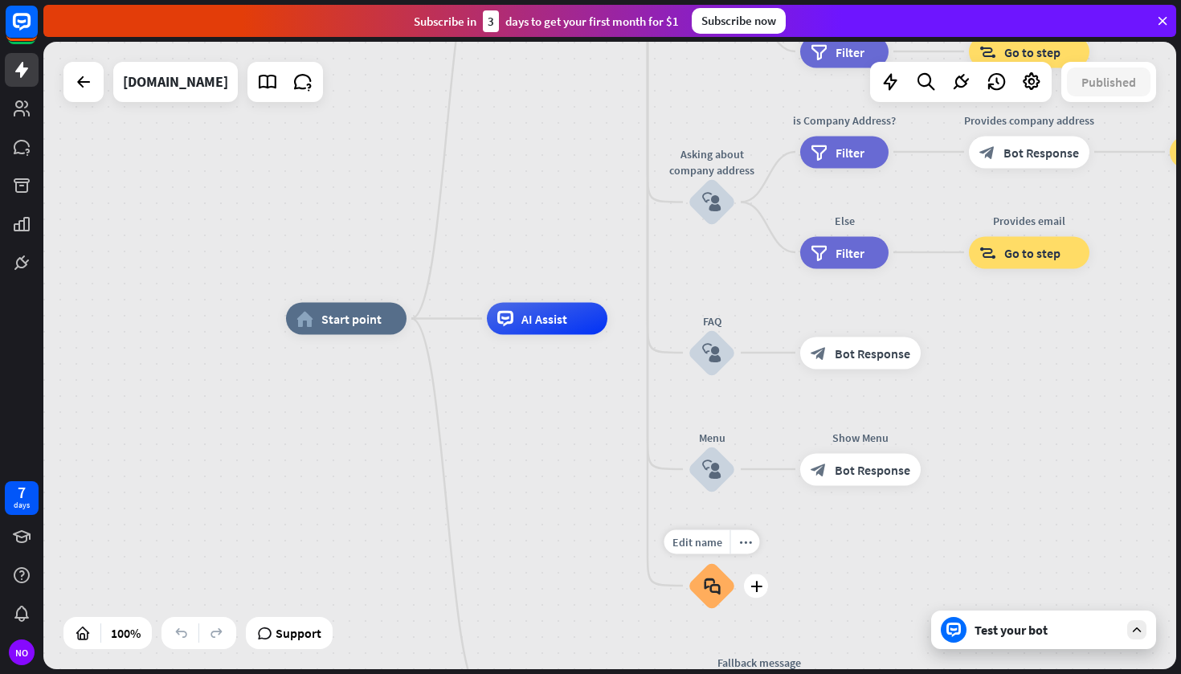
click at [720, 575] on div "block_faq" at bounding box center [712, 586] width 48 height 48
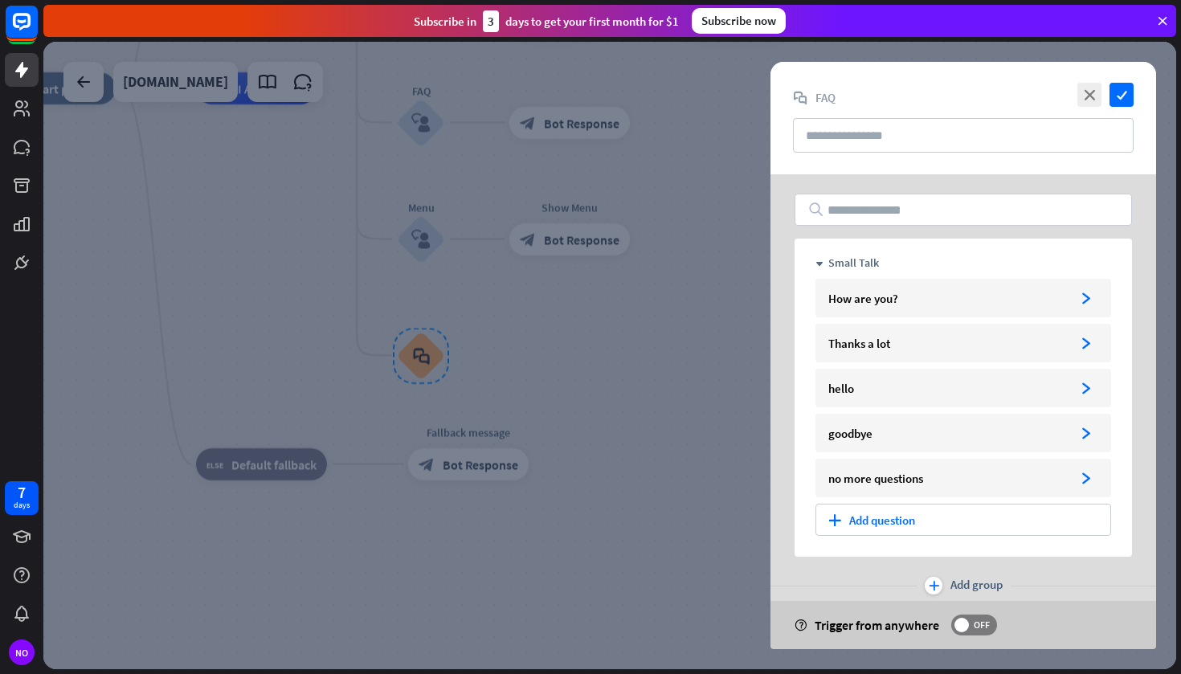
click at [653, 450] on div at bounding box center [609, 356] width 1133 height 628
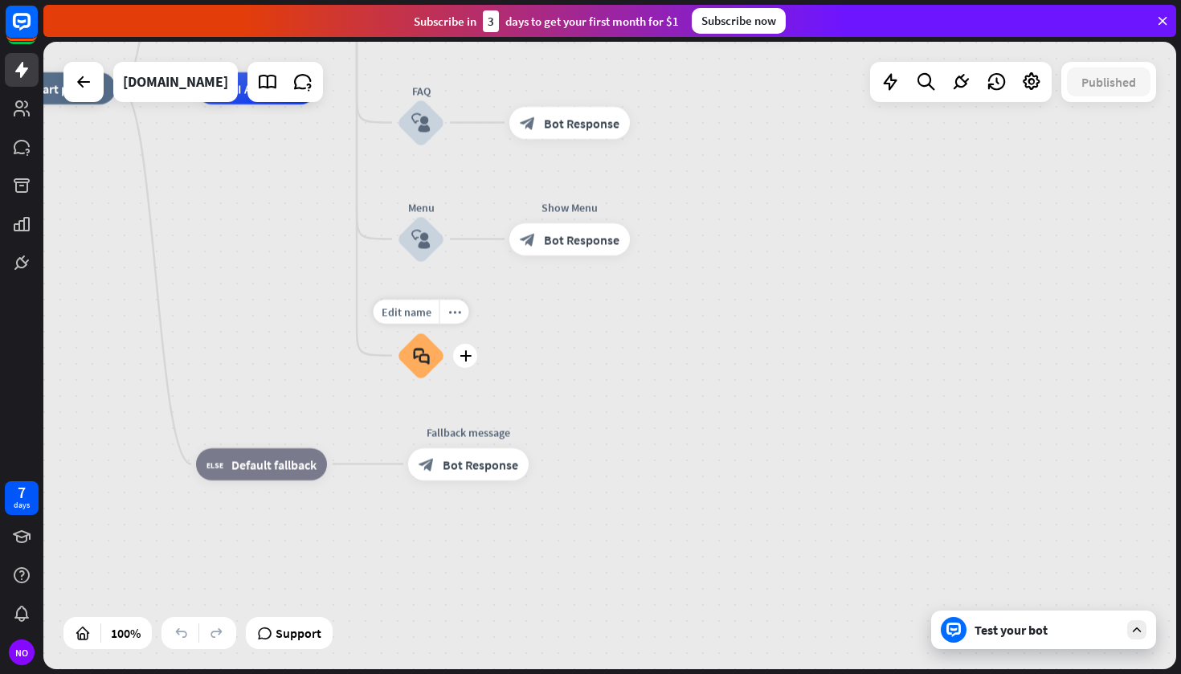
click at [428, 350] on icon "block_faq" at bounding box center [421, 356] width 17 height 18
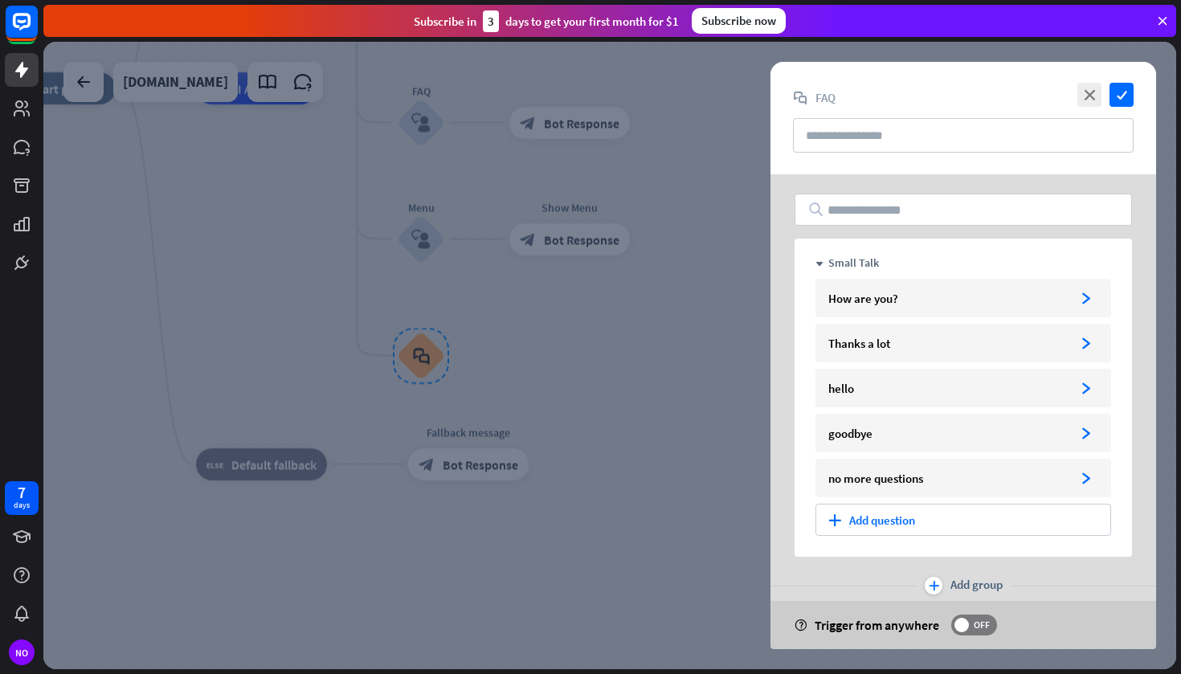
click at [674, 496] on div at bounding box center [609, 356] width 1133 height 628
